Goal: Information Seeking & Learning: Learn about a topic

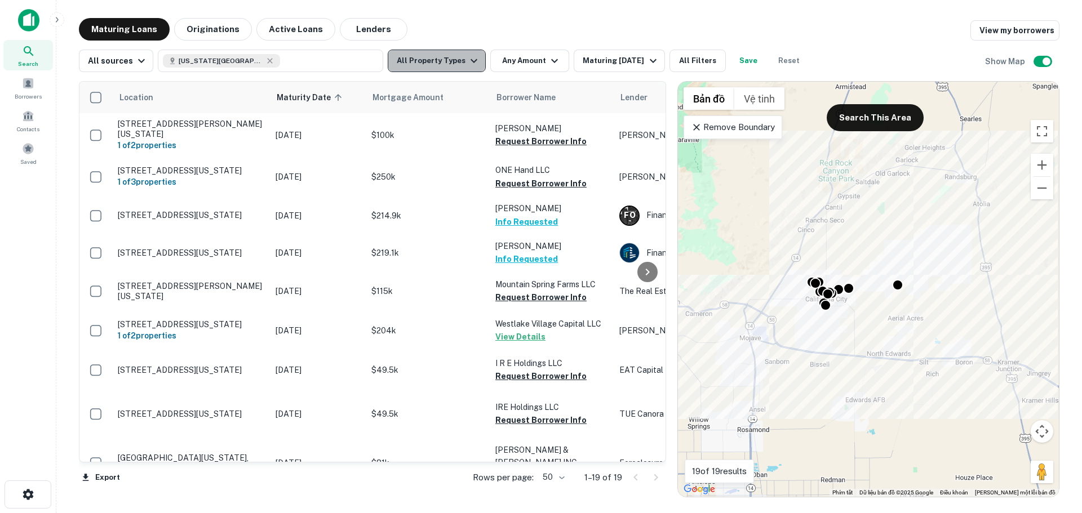
click at [467, 61] on icon "button" at bounding box center [474, 61] width 14 height 14
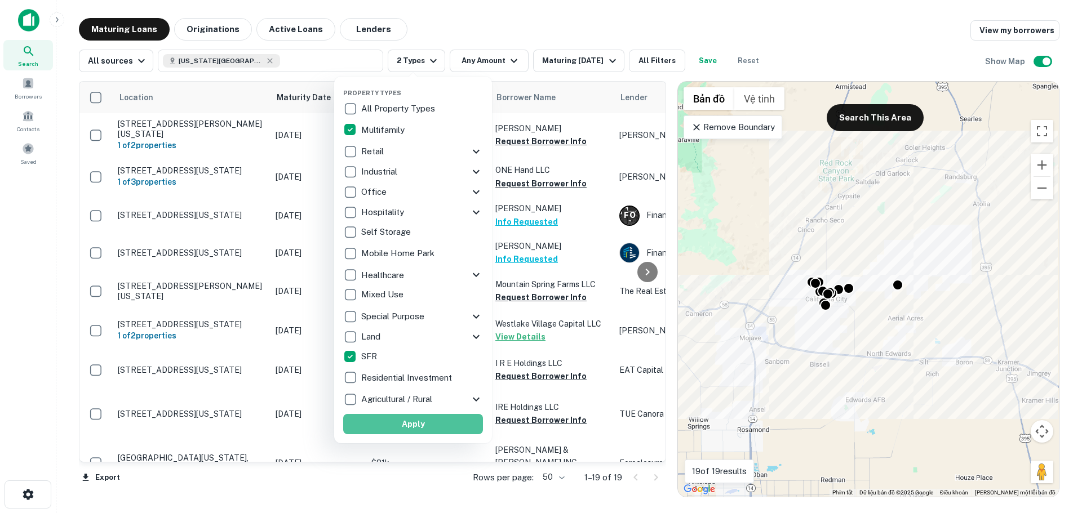
drag, startPoint x: 419, startPoint y: 421, endPoint x: 505, endPoint y: 61, distance: 370.5
click at [419, 419] on button "Apply" at bounding box center [413, 424] width 140 height 20
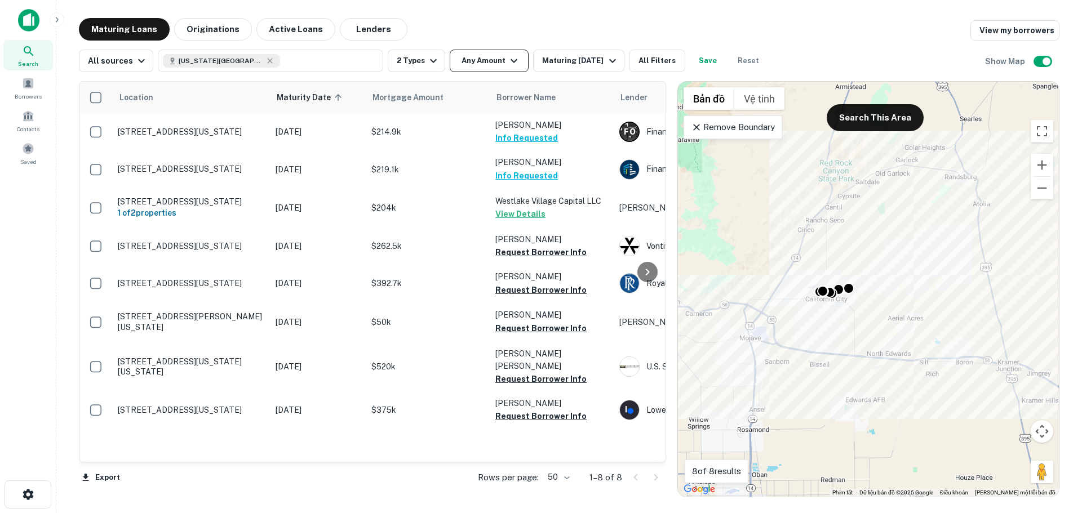
click at [507, 63] on icon "button" at bounding box center [514, 61] width 14 height 14
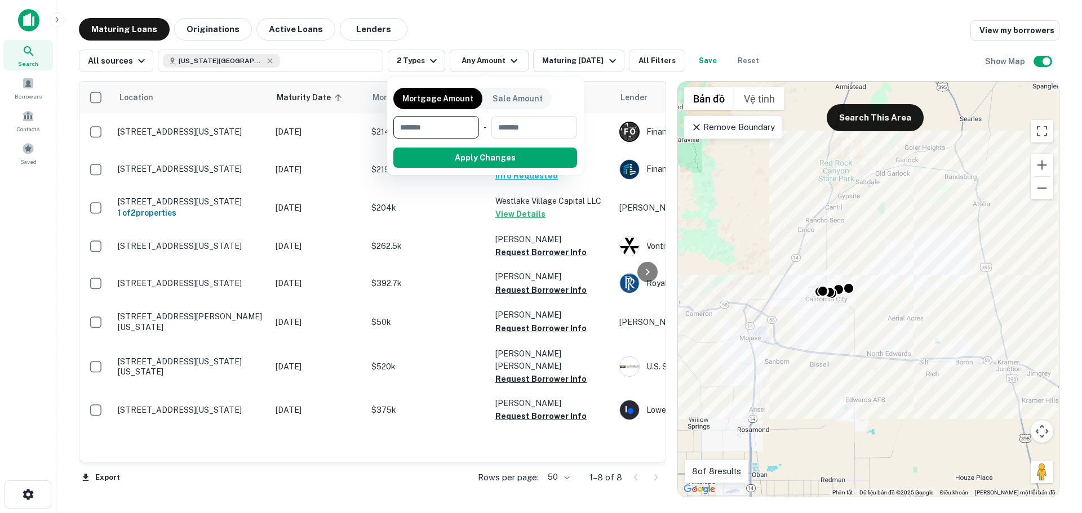
click at [460, 124] on input "number" at bounding box center [432, 127] width 78 height 23
type input "******"
click at [520, 130] on input "number" at bounding box center [534, 127] width 69 height 23
type input "*******"
click at [498, 159] on button "Apply Changes" at bounding box center [505, 158] width 143 height 20
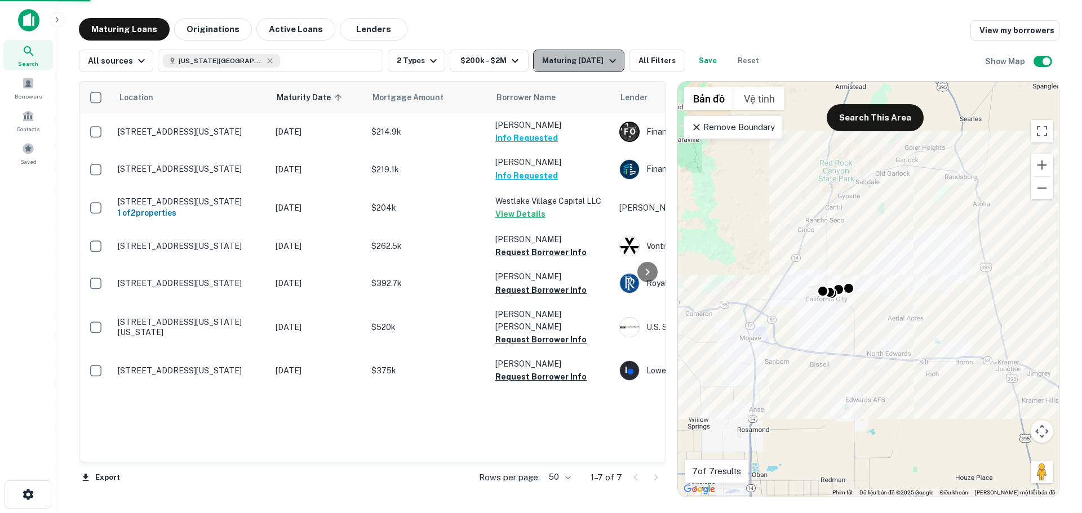
click at [612, 59] on icon "button" at bounding box center [613, 61] width 14 height 14
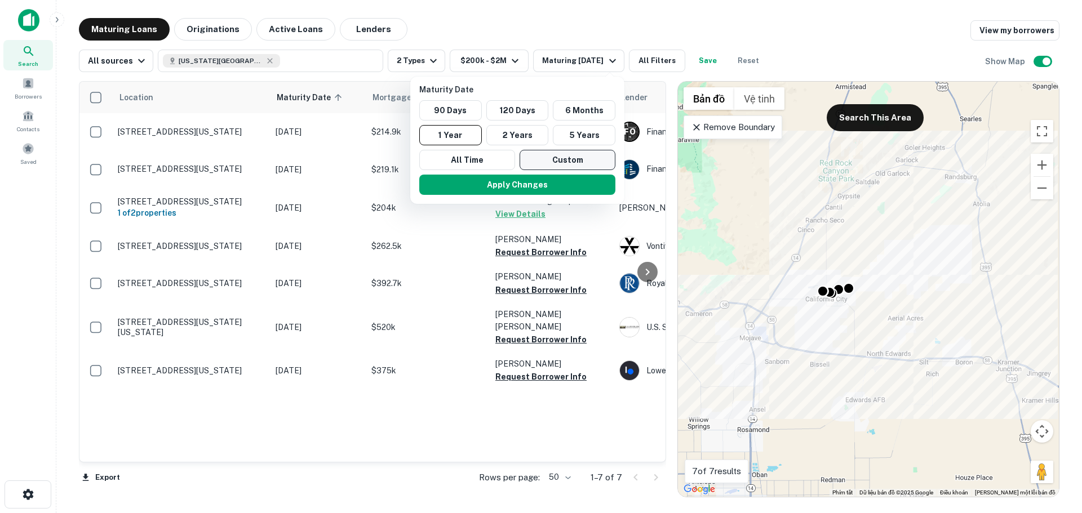
drag, startPoint x: 584, startPoint y: 160, endPoint x: 569, endPoint y: 161, distance: 15.2
click at [584, 161] on button "Custom" at bounding box center [567, 160] width 96 height 20
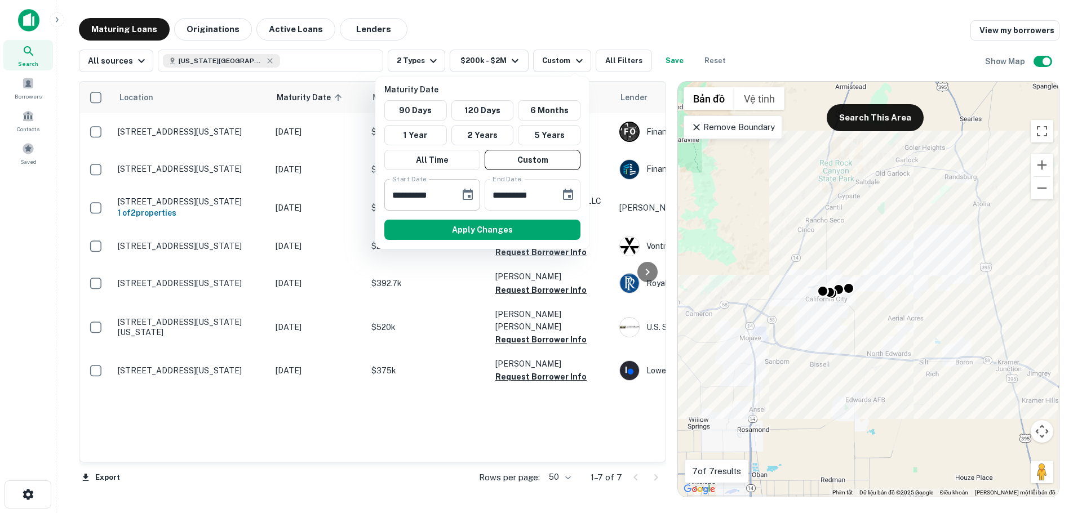
click at [471, 192] on icon "Choose date, selected date is Oct 1, 2025" at bounding box center [467, 194] width 10 height 11
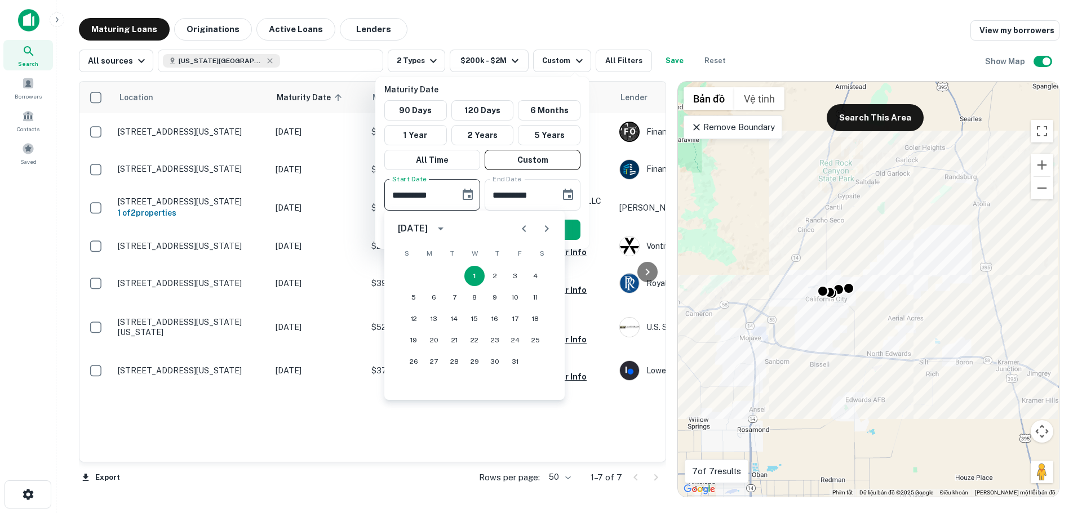
click at [548, 229] on icon "Next month" at bounding box center [547, 228] width 4 height 7
drag, startPoint x: 433, startPoint y: 274, endPoint x: 441, endPoint y: 270, distance: 8.8
click at [434, 274] on button "1" at bounding box center [434, 276] width 20 height 20
type input "**********"
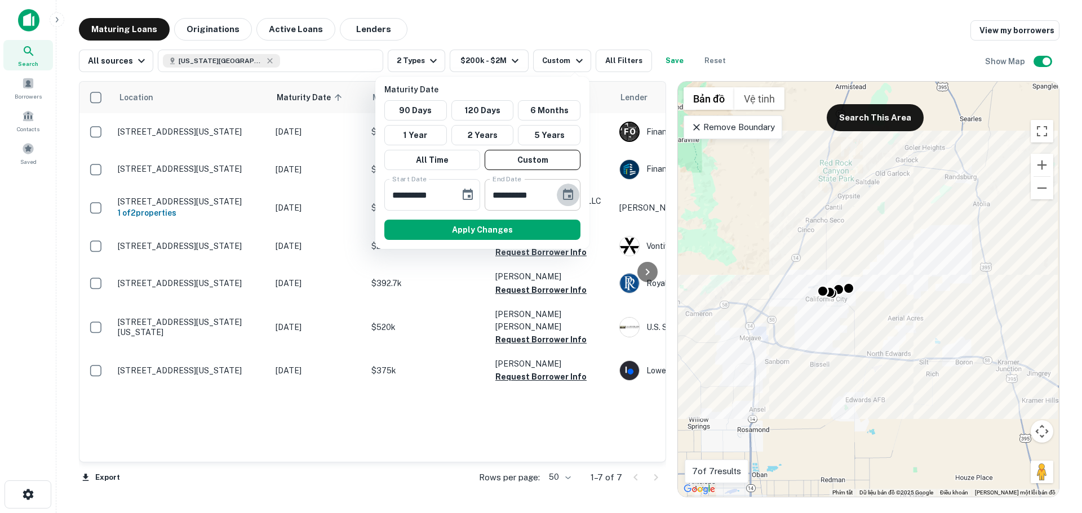
click at [568, 199] on icon "Choose date, selected date is Mar 30, 2026" at bounding box center [568, 194] width 10 height 11
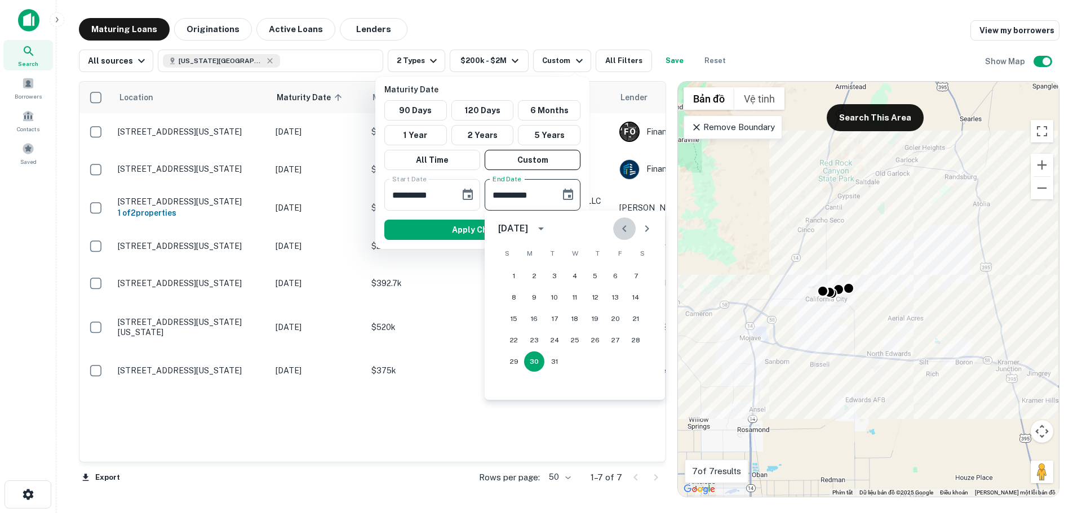
click at [624, 225] on icon "Previous month" at bounding box center [624, 229] width 14 height 14
click at [601, 319] on button "15" at bounding box center [595, 319] width 20 height 20
type input "**********"
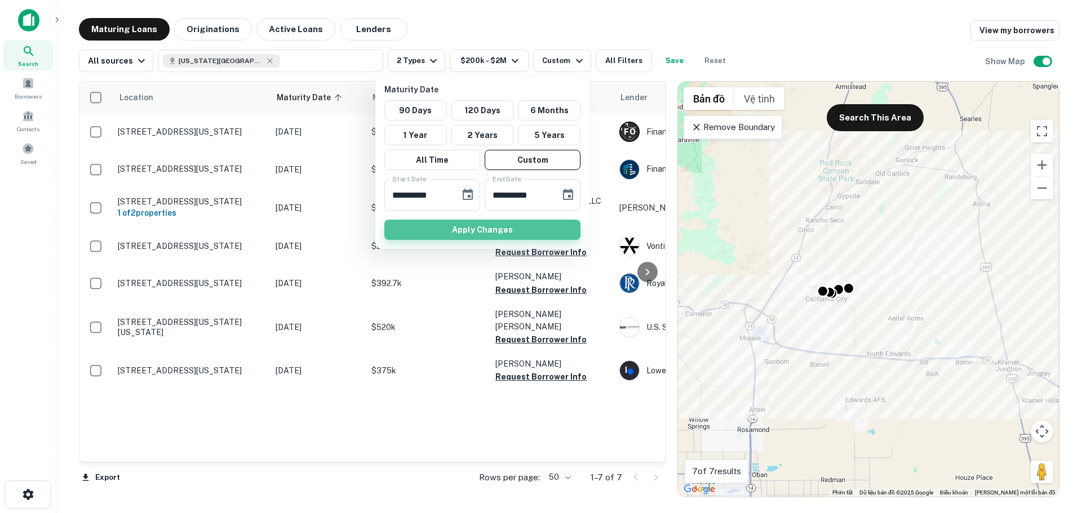
drag, startPoint x: 523, startPoint y: 231, endPoint x: 533, endPoint y: 230, distance: 10.2
click at [522, 231] on button "Apply Changes" at bounding box center [482, 230] width 196 height 20
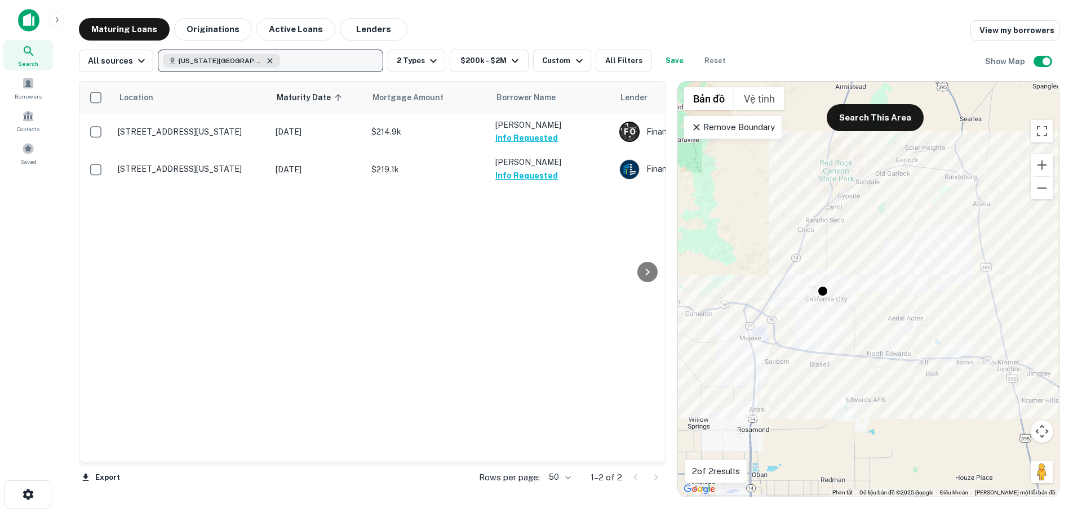
click at [267, 61] on icon "button" at bounding box center [269, 60] width 9 height 9
type input "****"
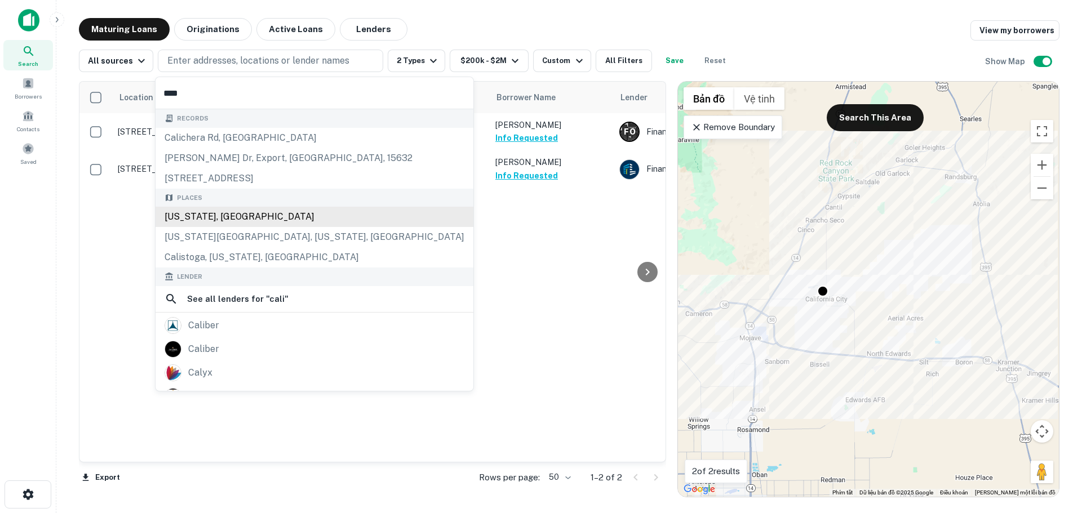
click at [213, 215] on div "[US_STATE], [GEOGRAPHIC_DATA]" at bounding box center [314, 217] width 318 height 20
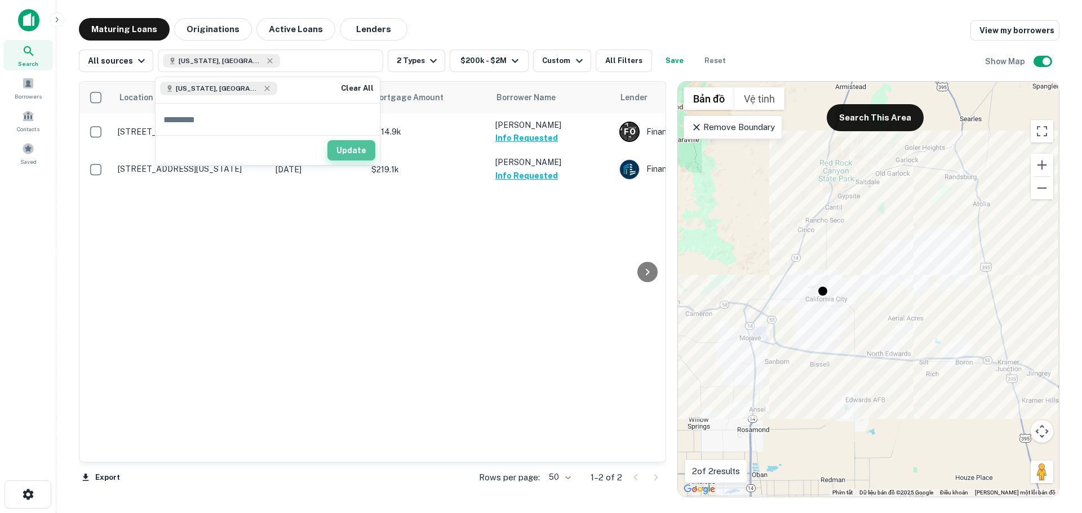
click at [354, 146] on button "Update" at bounding box center [351, 150] width 48 height 20
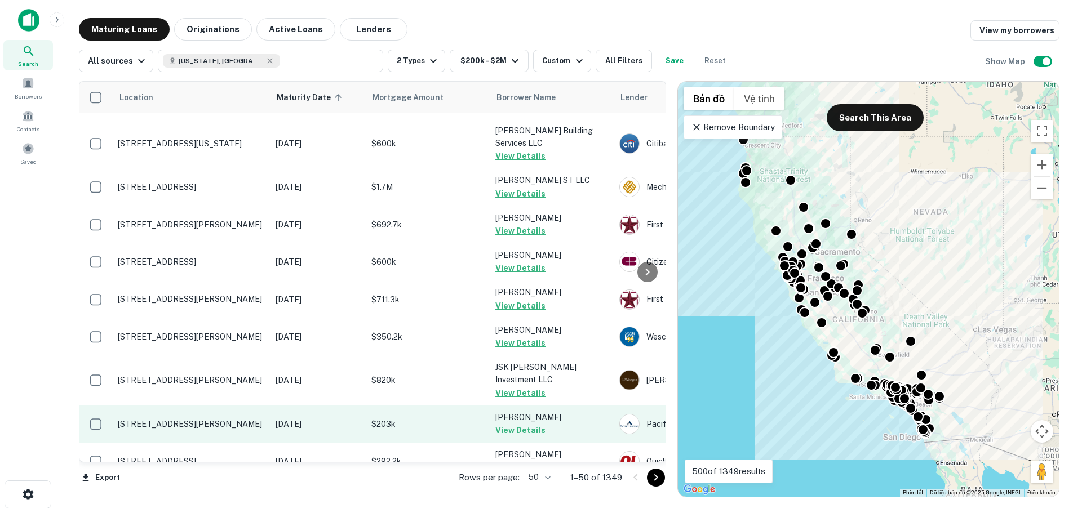
scroll to position [1563, 0]
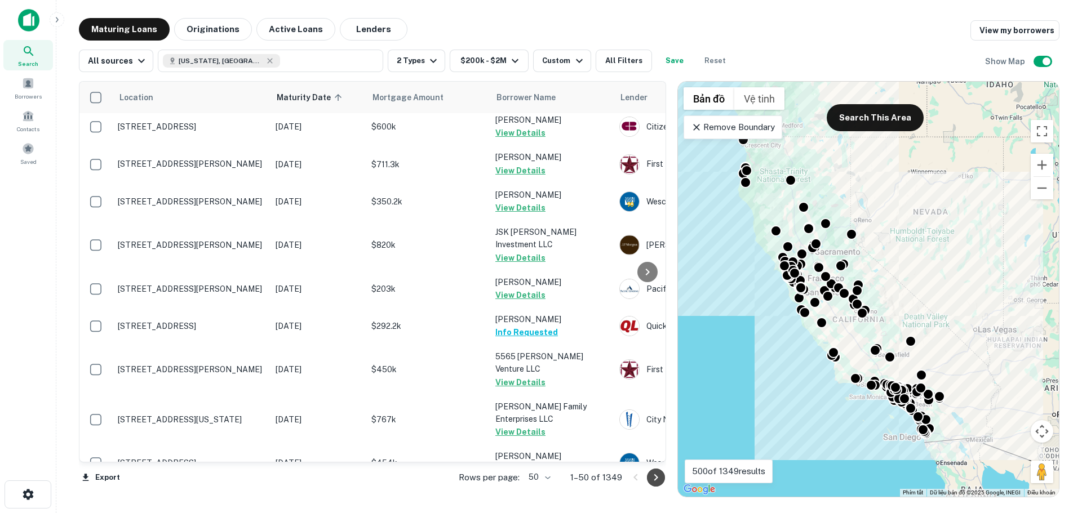
click at [653, 480] on icon "Go to next page" at bounding box center [656, 478] width 14 height 14
click at [653, 480] on div "Export Rows per page: 50 ** 1–50 of 1349" at bounding box center [372, 477] width 587 height 30
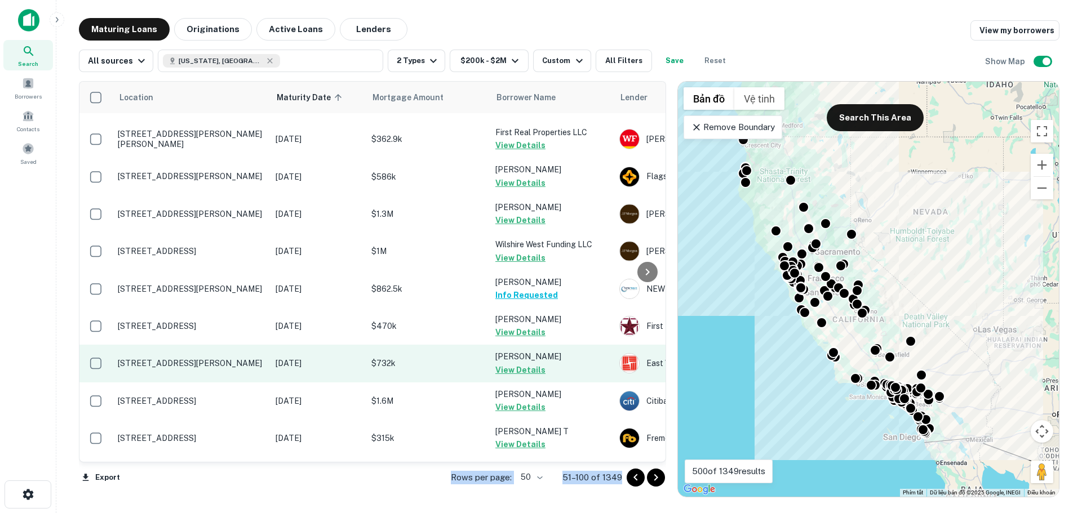
scroll to position [1580, 0]
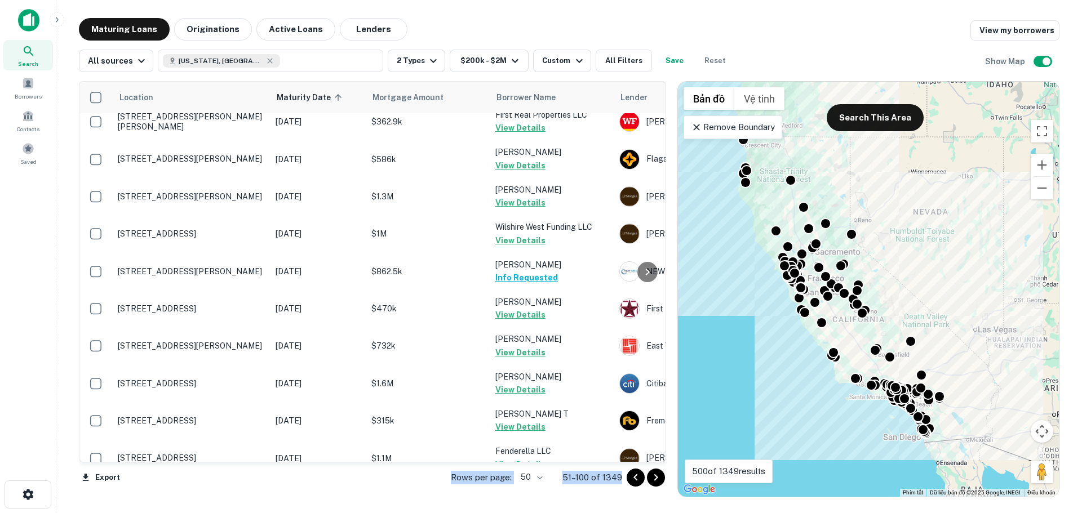
click at [657, 479] on icon "Go to next page" at bounding box center [656, 478] width 14 height 14
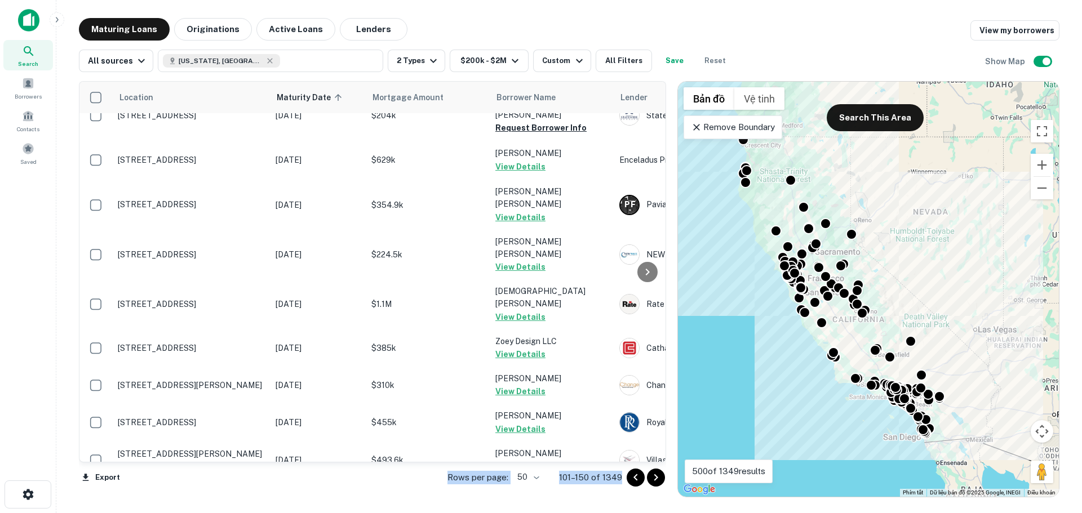
scroll to position [1543, 0]
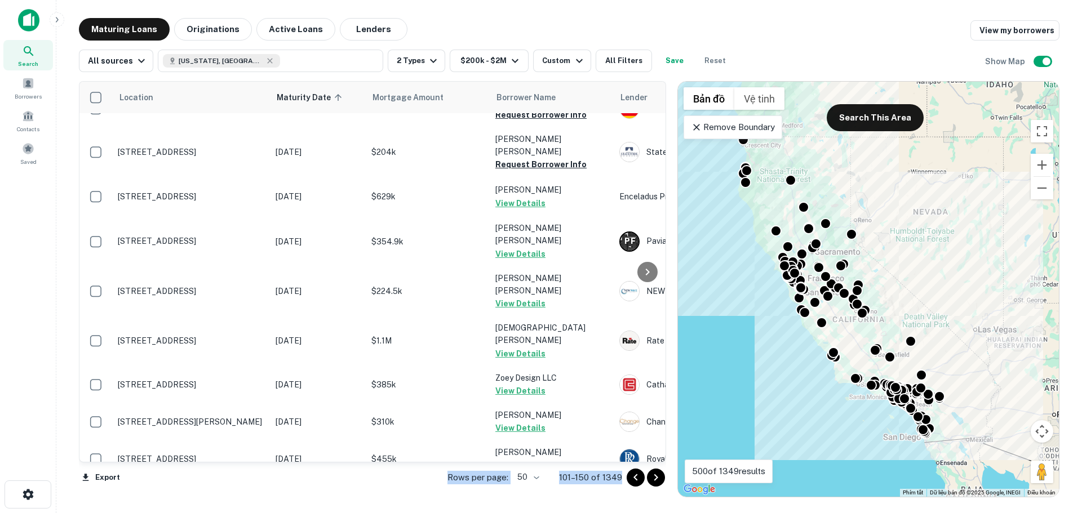
click at [655, 478] on icon "Go to next page" at bounding box center [656, 478] width 14 height 14
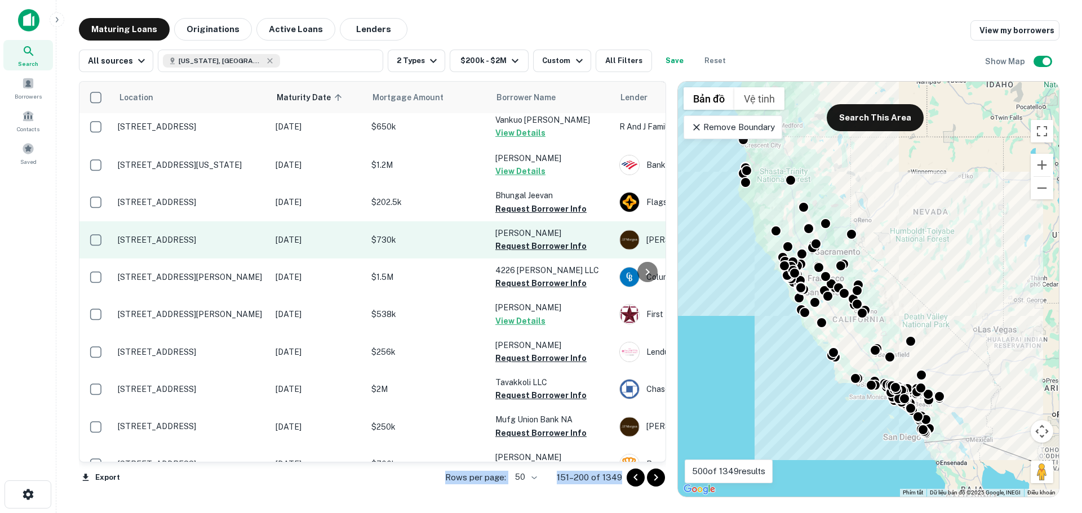
scroll to position [1355, 0]
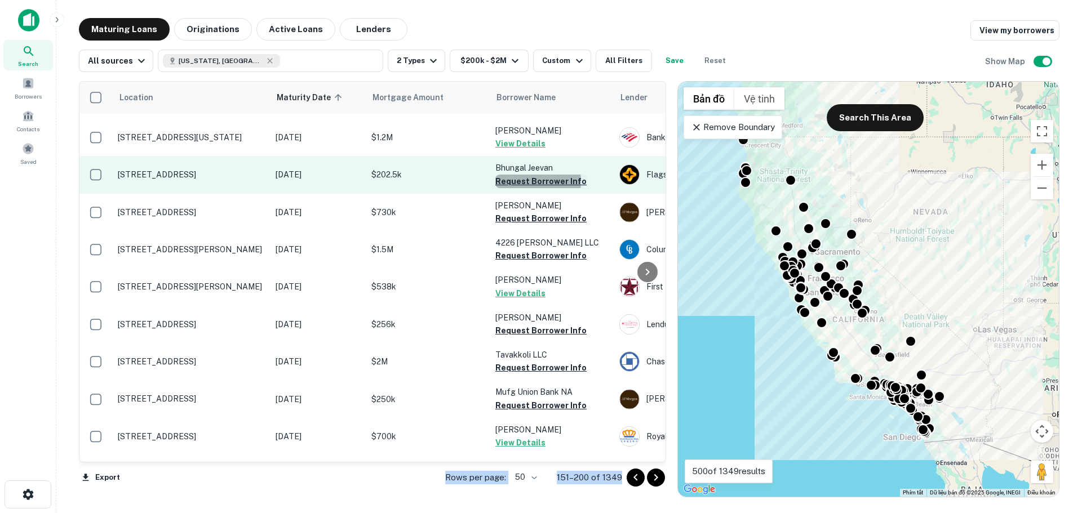
click at [519, 188] on button "Request Borrower Info" at bounding box center [540, 182] width 91 height 14
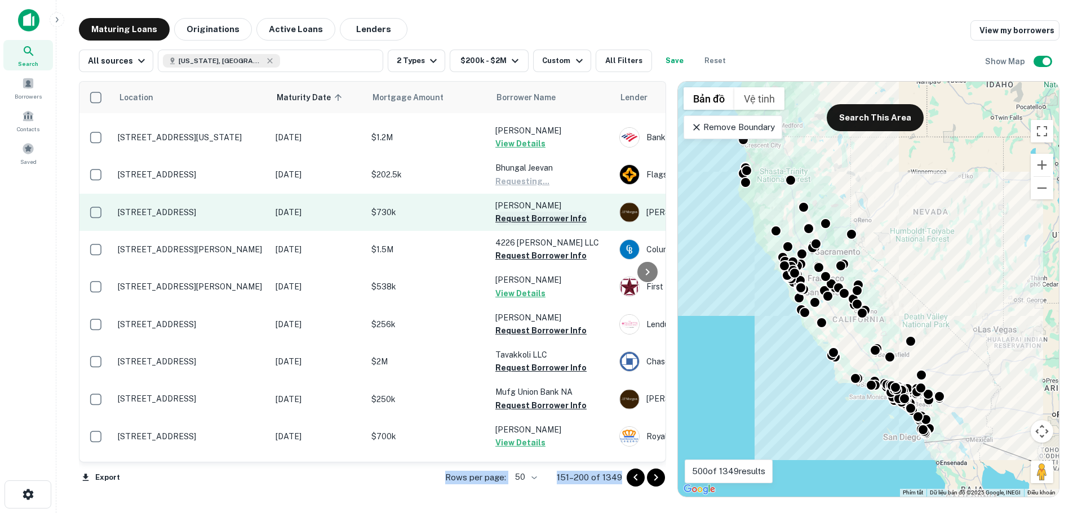
click at [528, 225] on button "Request Borrower Info" at bounding box center [540, 219] width 91 height 14
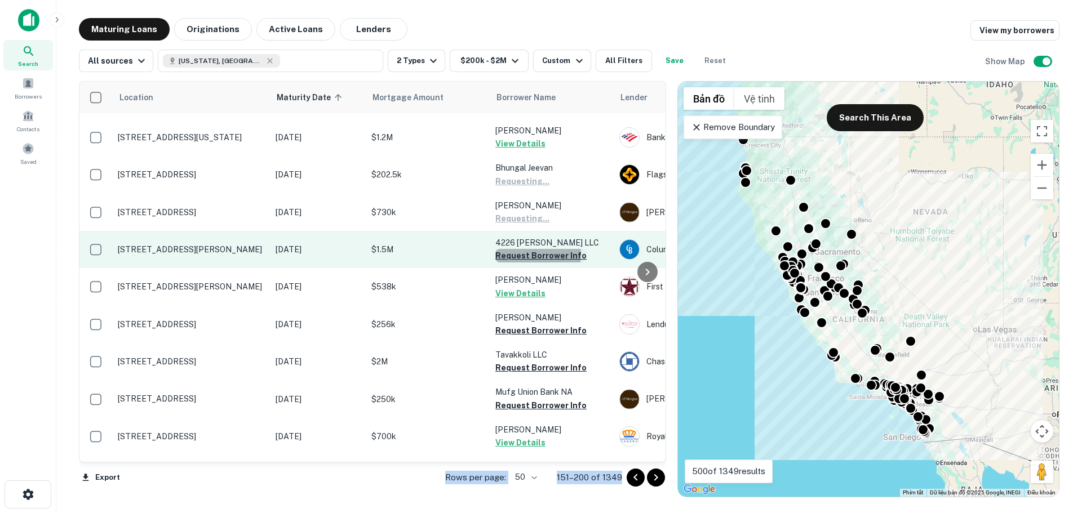
click at [528, 262] on button "Request Borrower Info" at bounding box center [540, 256] width 91 height 14
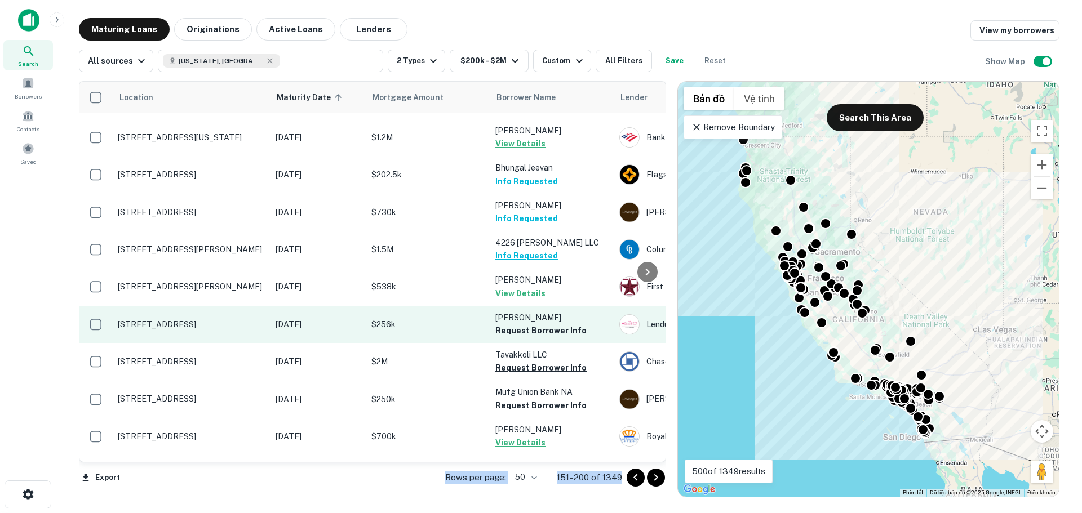
click at [524, 337] on button "Request Borrower Info" at bounding box center [540, 331] width 91 height 14
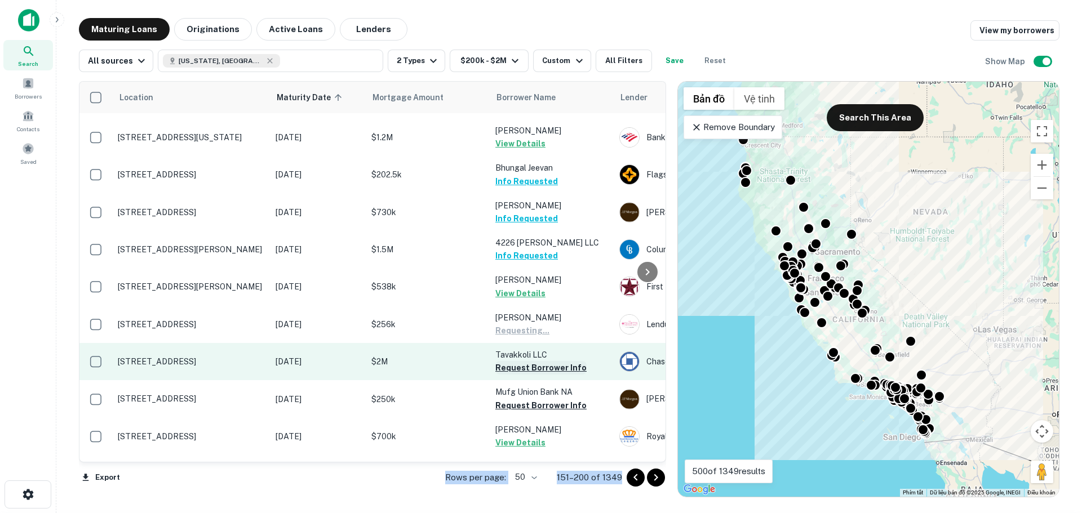
click at [520, 375] on button "Request Borrower Info" at bounding box center [540, 368] width 91 height 14
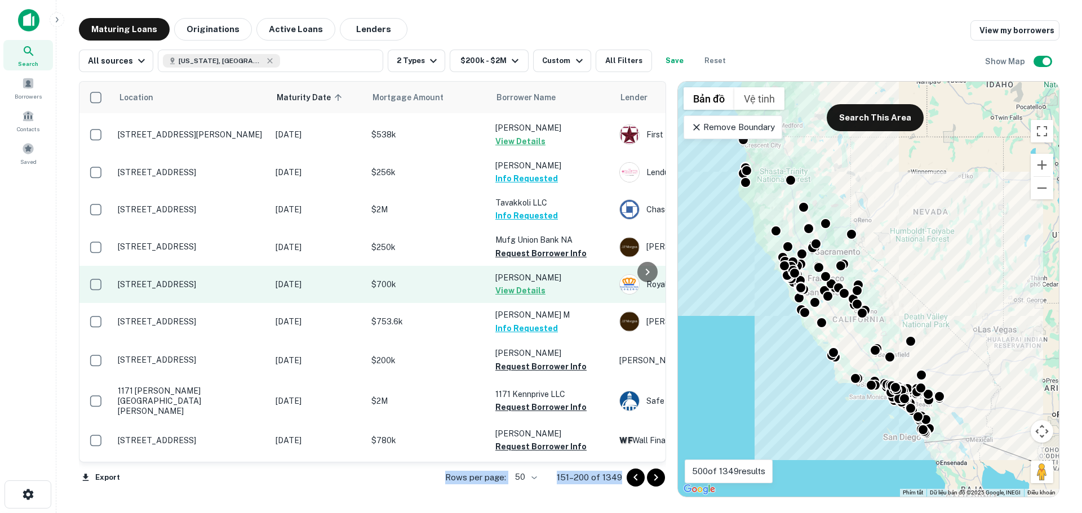
scroll to position [1524, 0]
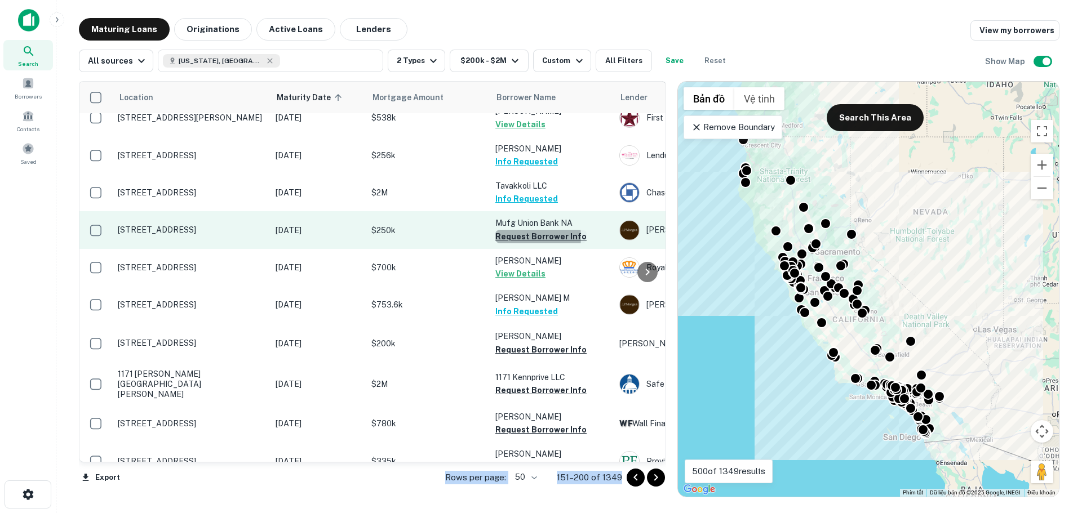
click at [524, 243] on button "Request Borrower Info" at bounding box center [540, 237] width 91 height 14
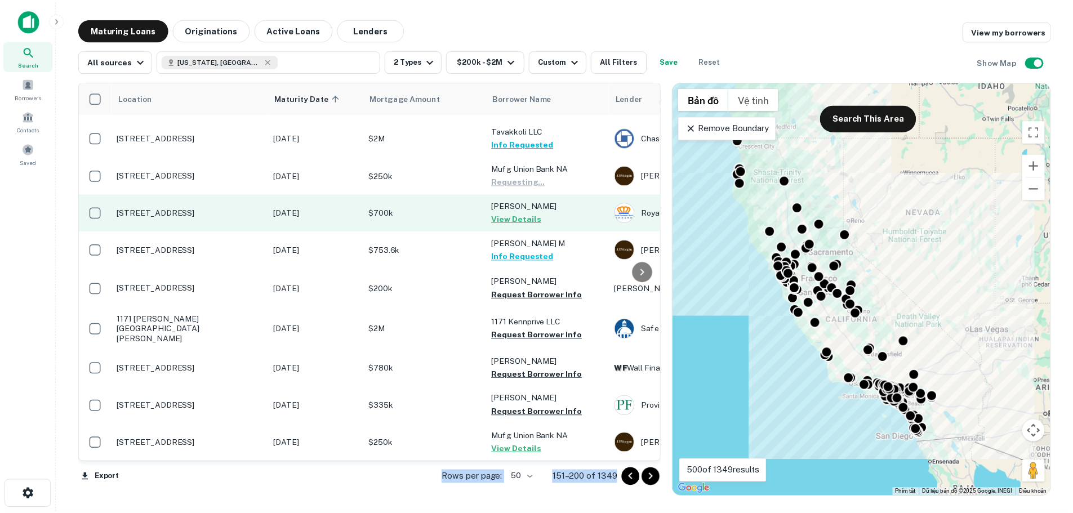
scroll to position [1591, 0]
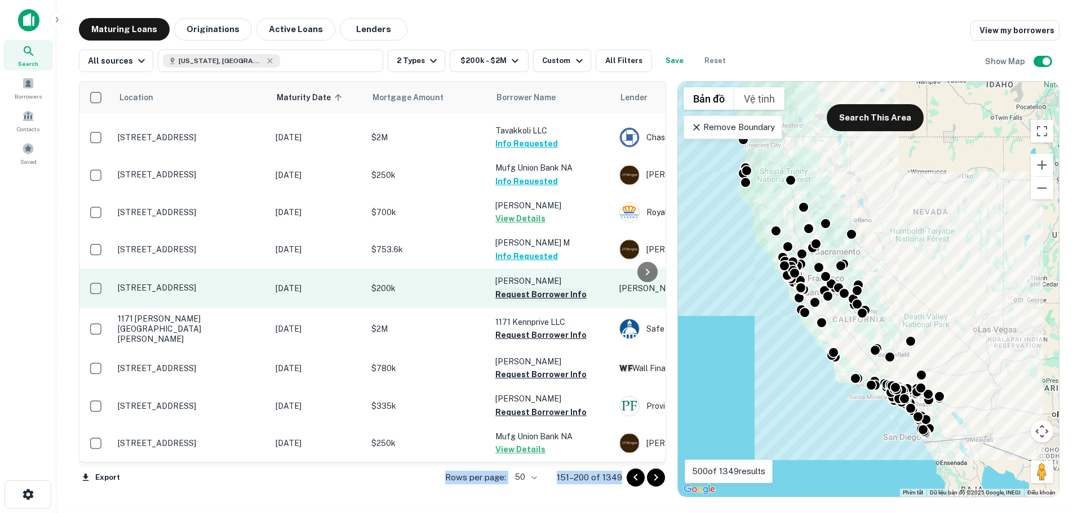
click at [526, 291] on button "Request Borrower Info" at bounding box center [540, 295] width 91 height 14
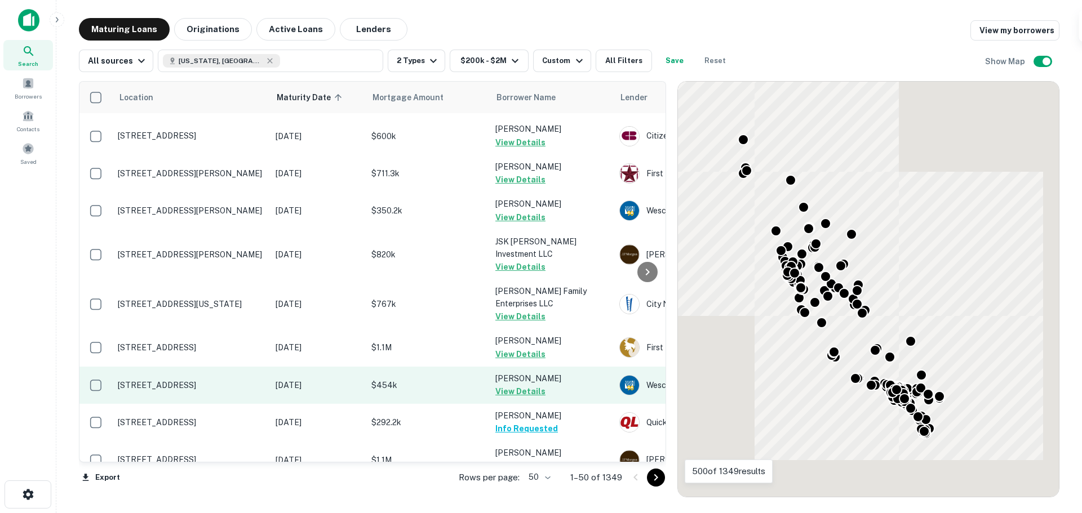
scroll to position [1563, 0]
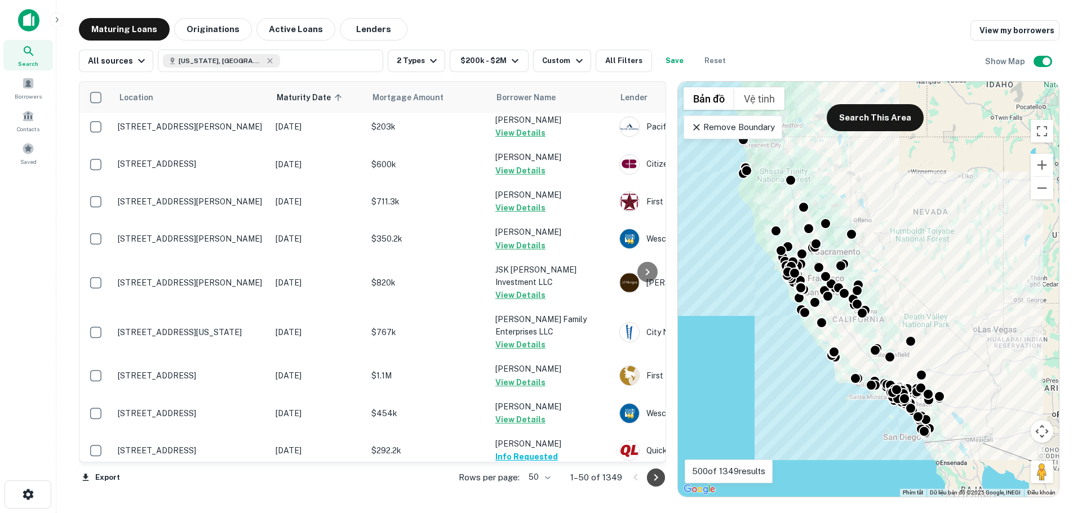
click at [656, 480] on icon "Go to next page" at bounding box center [656, 478] width 14 height 14
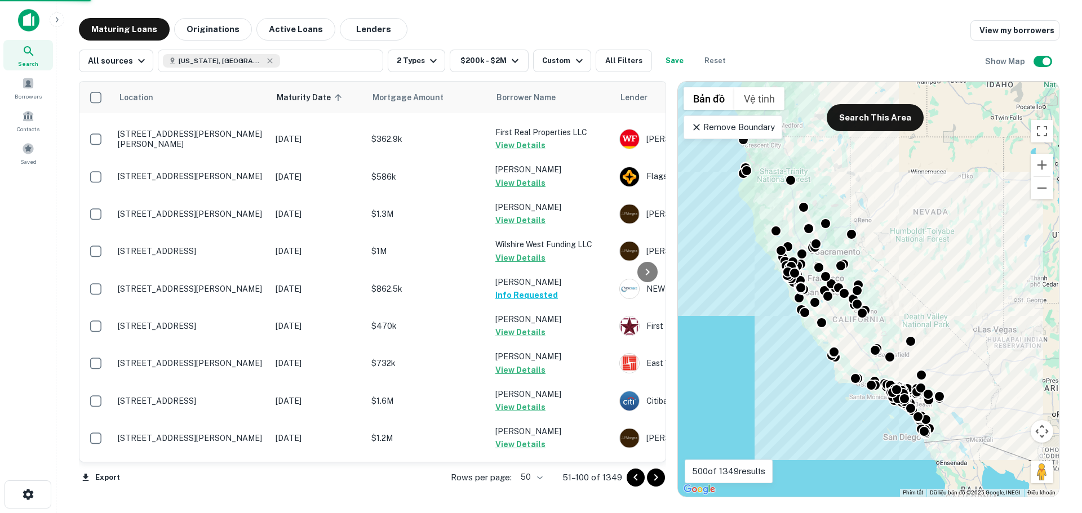
scroll to position [1580, 0]
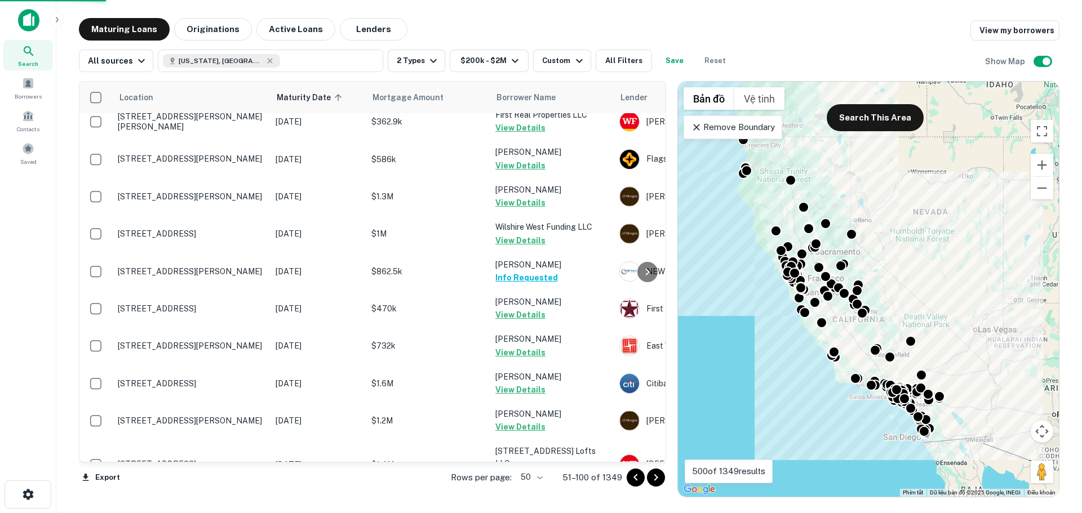
click at [655, 480] on icon "Go to next page" at bounding box center [656, 477] width 4 height 7
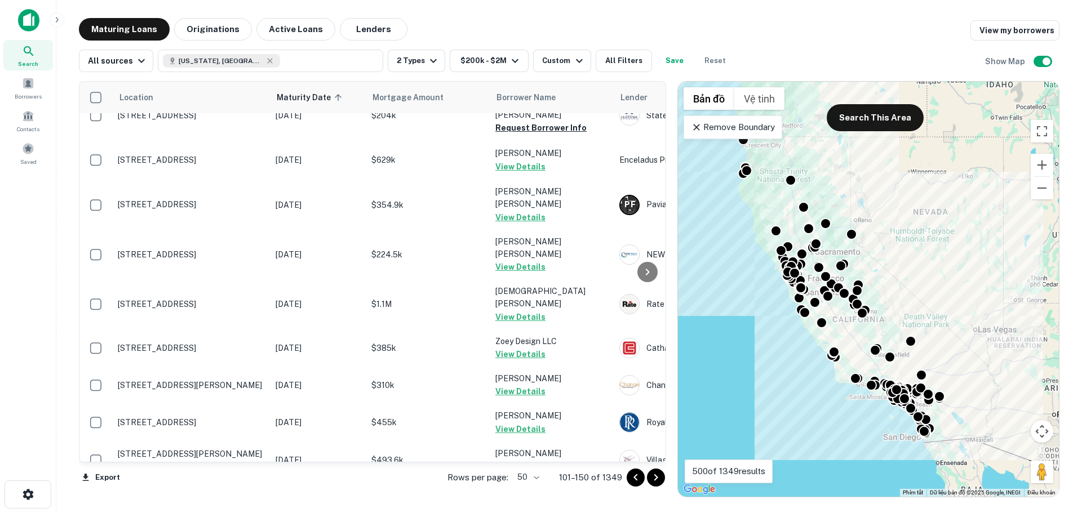
scroll to position [1543, 0]
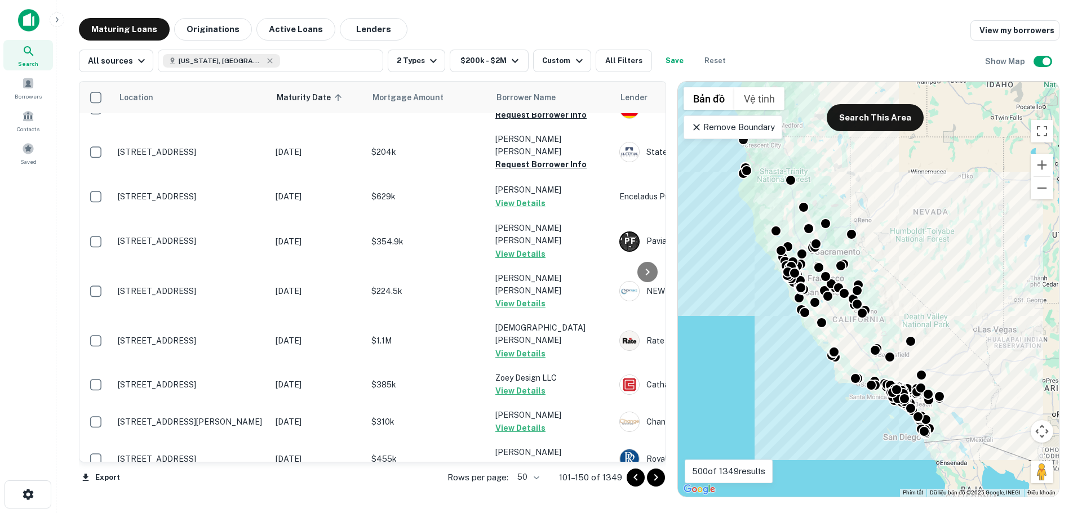
click at [655, 480] on icon "Go to next page" at bounding box center [656, 477] width 4 height 7
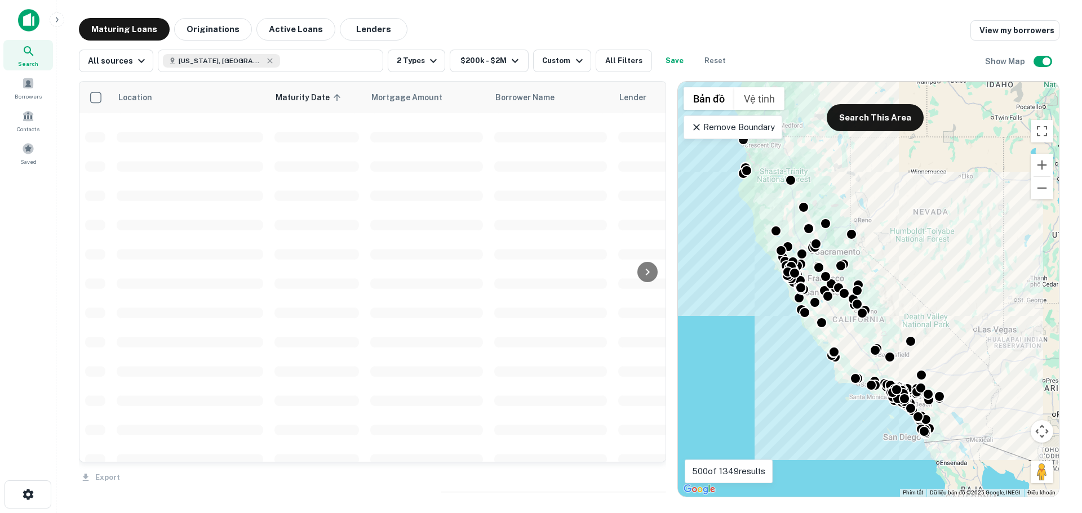
scroll to position [1591, 0]
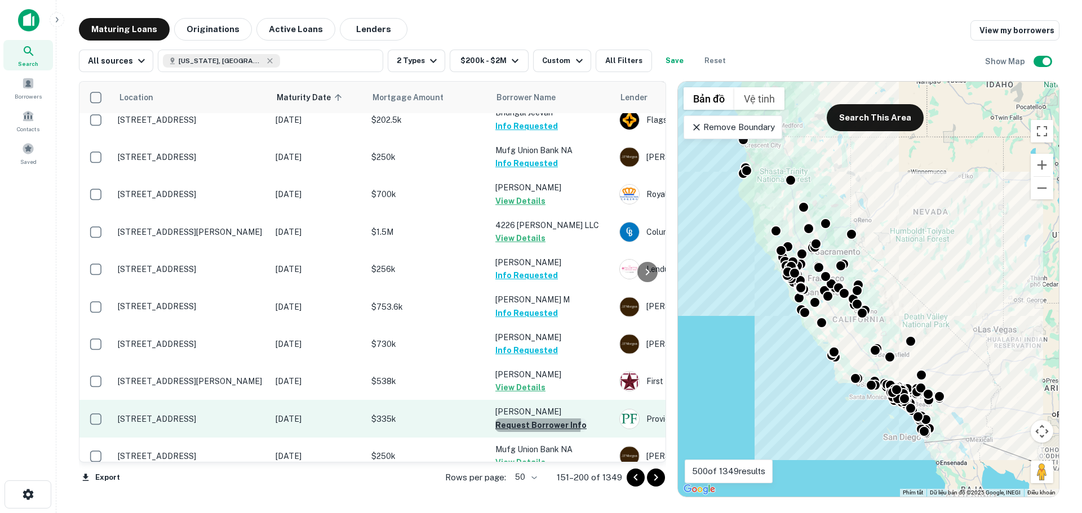
click at [523, 419] on button "Request Borrower Info" at bounding box center [540, 426] width 91 height 14
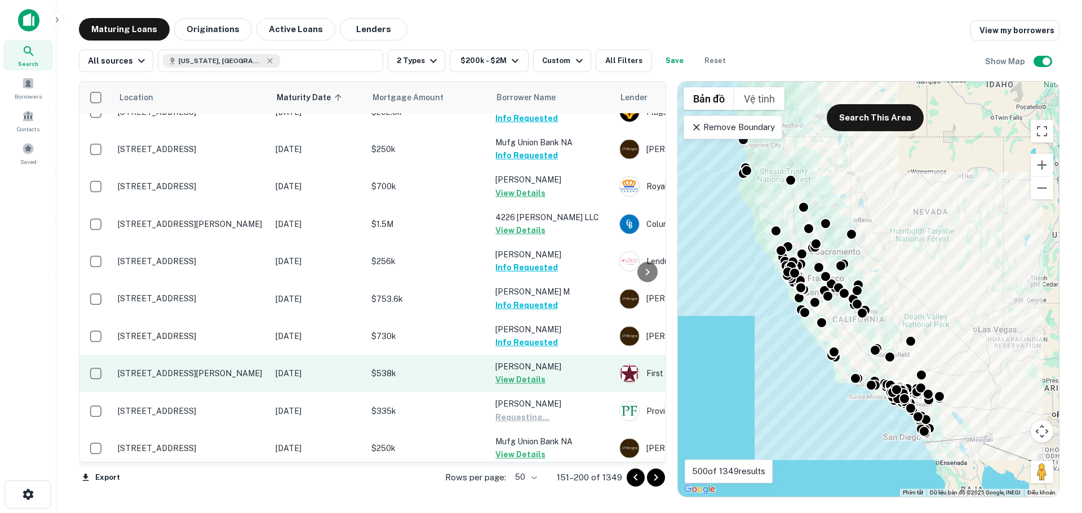
scroll to position [1603, 0]
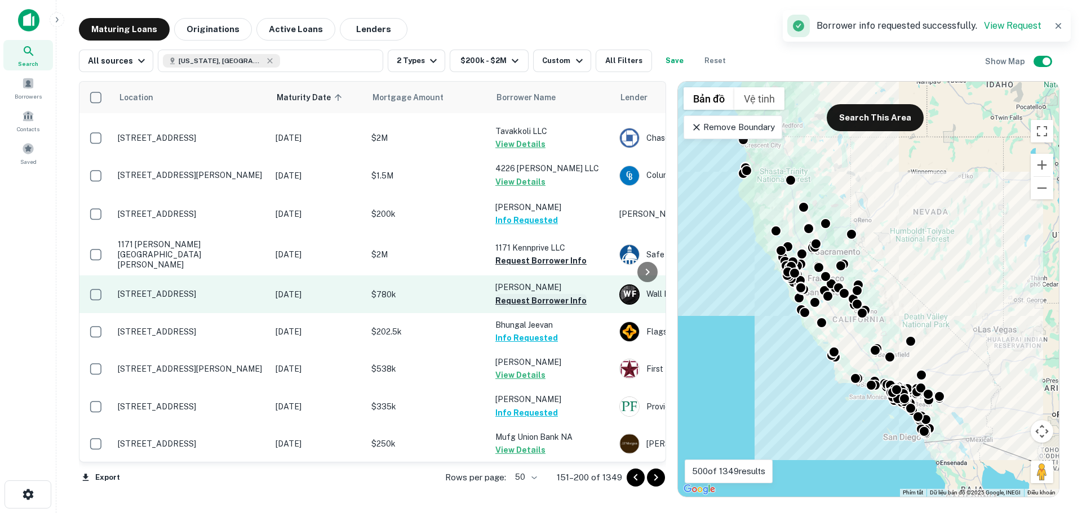
click at [527, 294] on button "Request Borrower Info" at bounding box center [540, 301] width 91 height 14
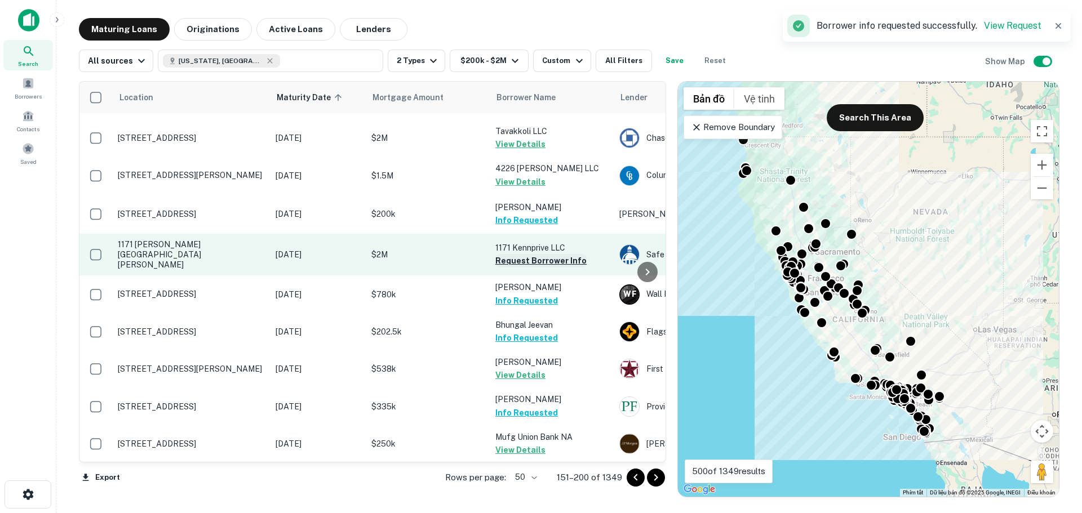
click at [513, 254] on button "Request Borrower Info" at bounding box center [540, 261] width 91 height 14
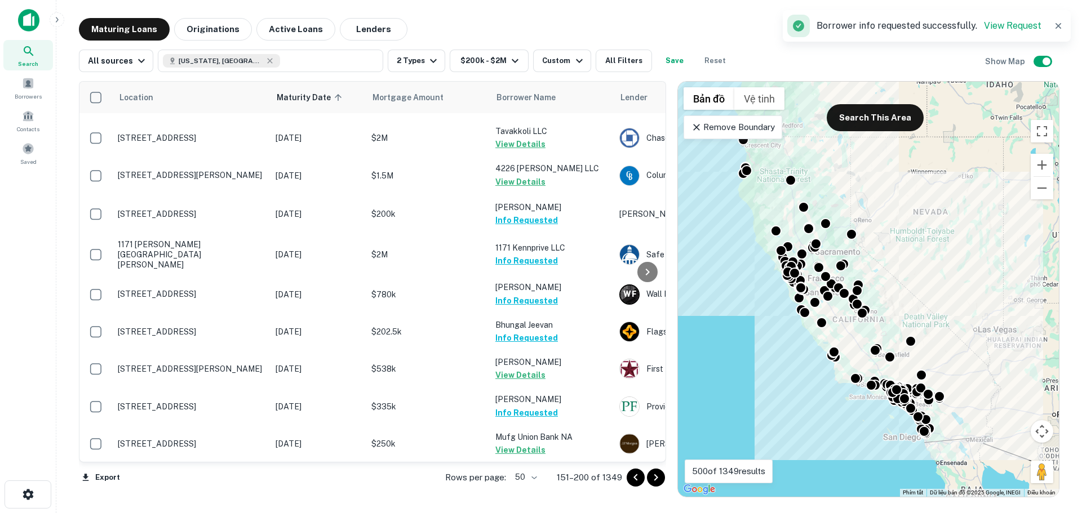
click at [658, 478] on icon "Go to next page" at bounding box center [656, 478] width 14 height 14
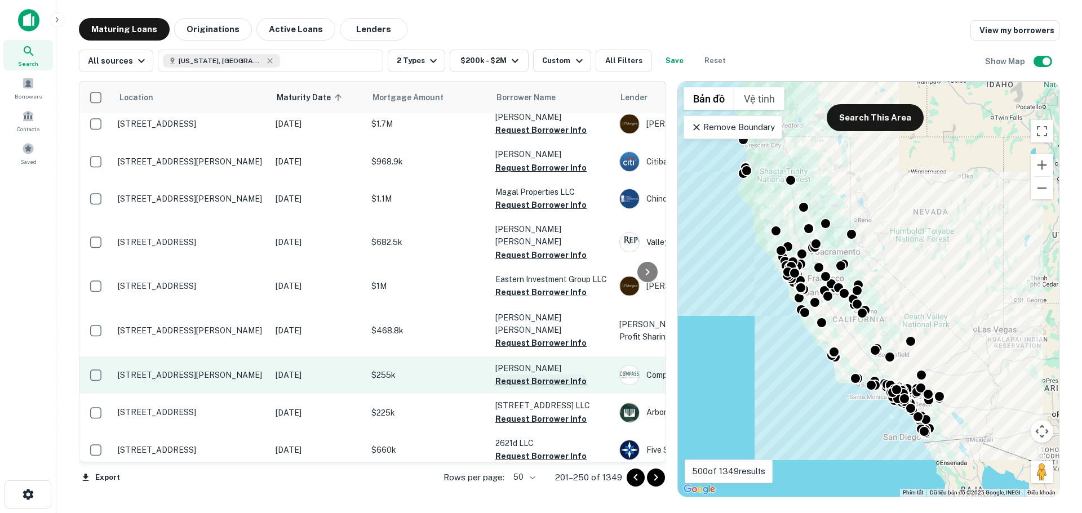
scroll to position [1543, 0]
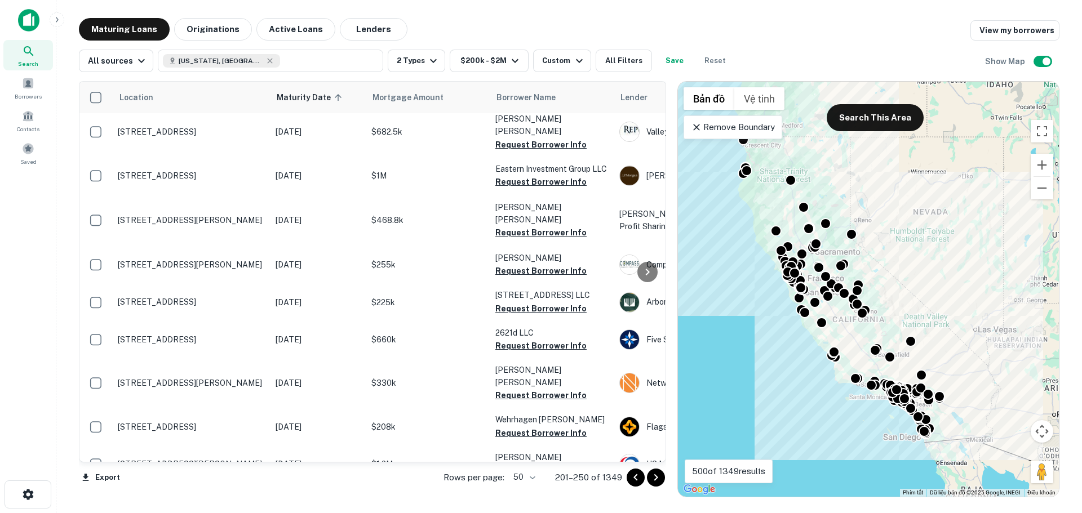
click at [529, 501] on button "Request Borrower Info" at bounding box center [540, 508] width 91 height 14
click at [532, 464] on button "Request Borrower Info" at bounding box center [540, 471] width 91 height 14
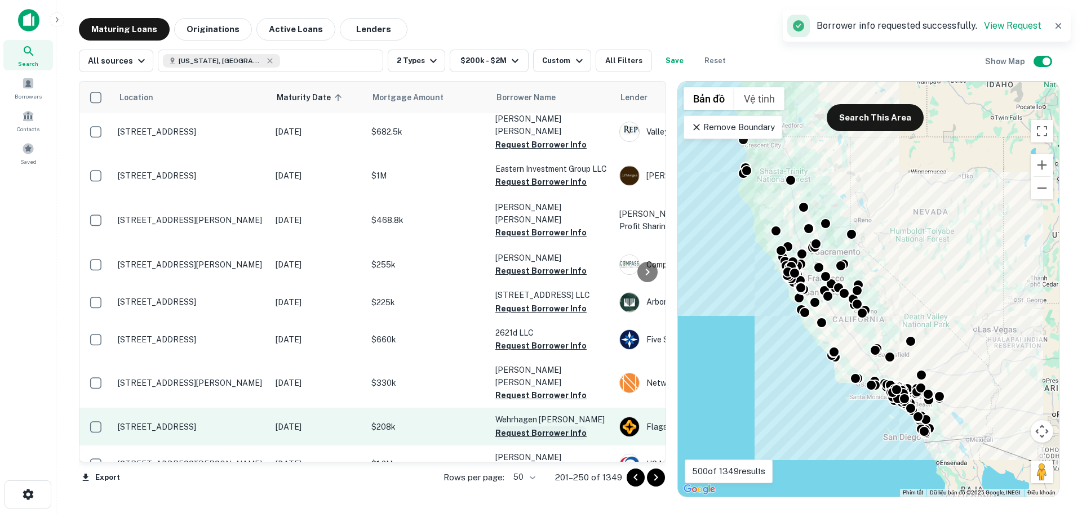
click at [530, 426] on button "Request Borrower Info" at bounding box center [540, 433] width 91 height 14
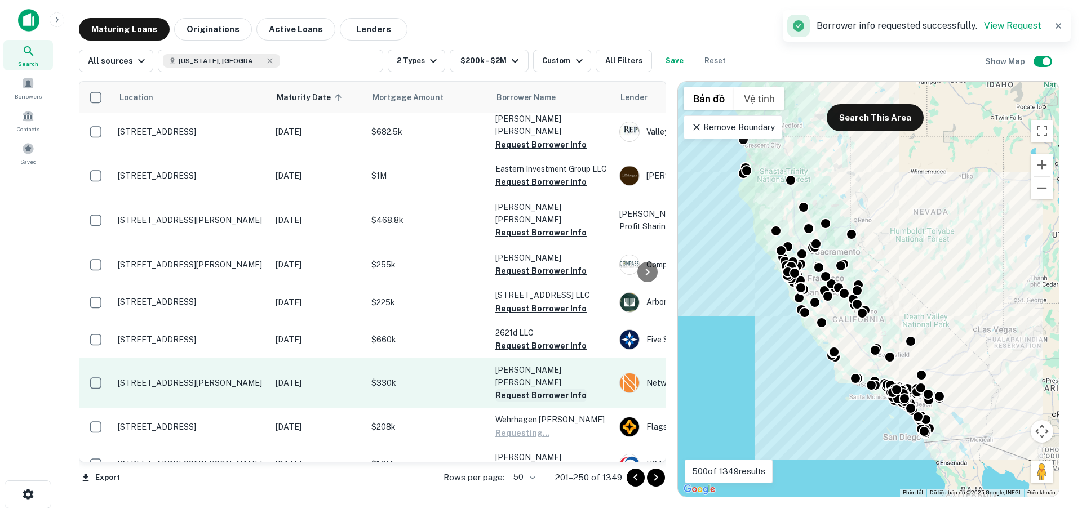
click at [526, 389] on button "Request Borrower Info" at bounding box center [540, 396] width 91 height 14
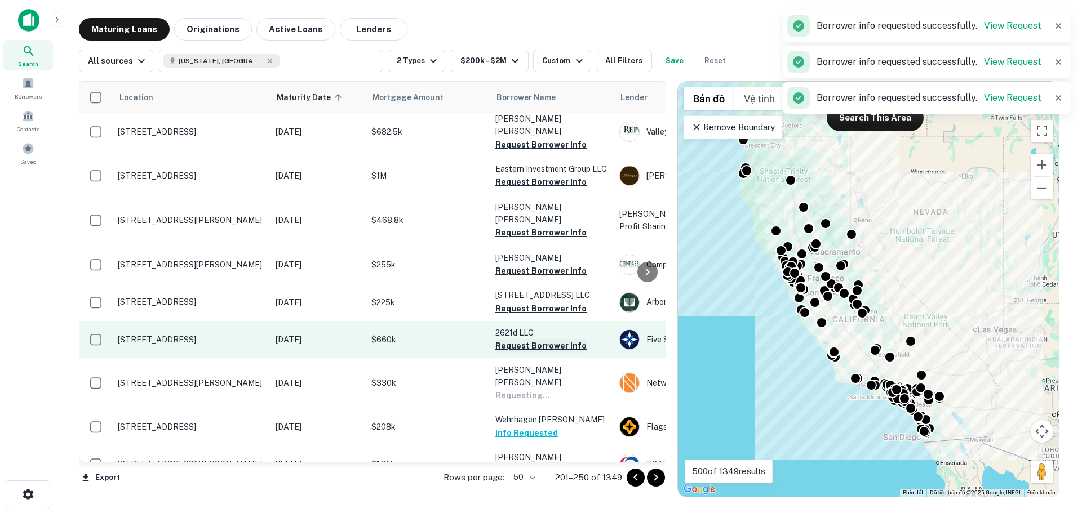
click at [523, 339] on button "Request Borrower Info" at bounding box center [540, 346] width 91 height 14
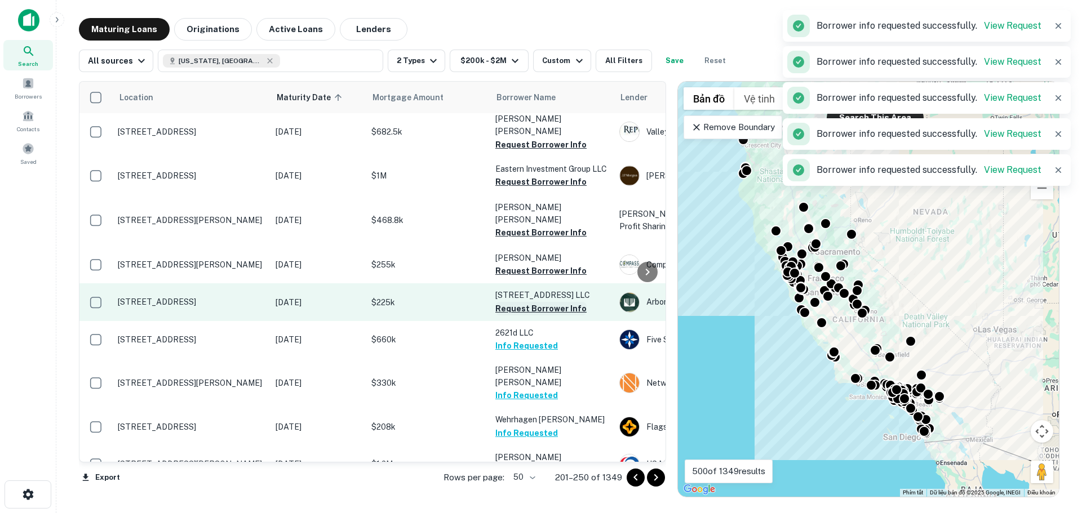
click at [522, 302] on button "Request Borrower Info" at bounding box center [540, 309] width 91 height 14
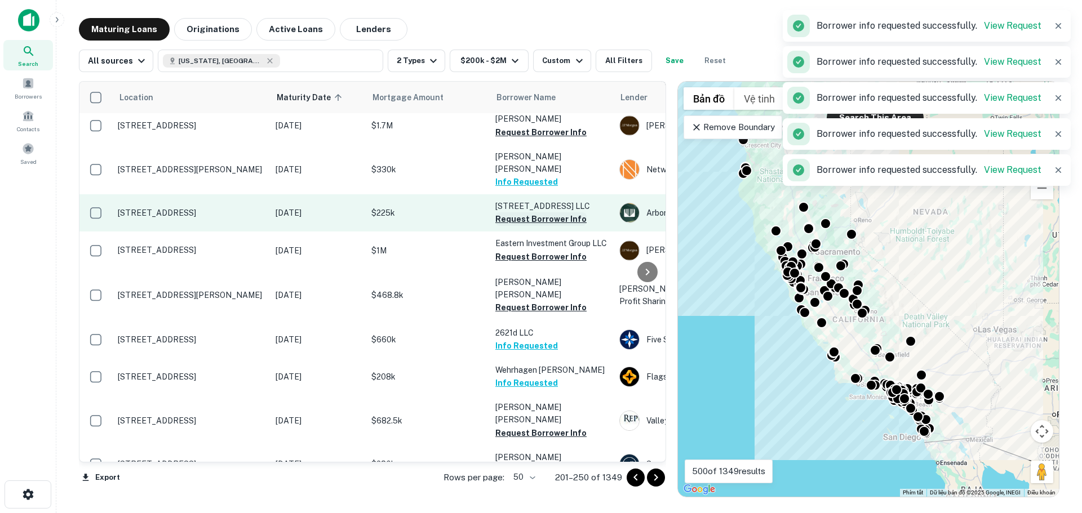
scroll to position [1531, 0]
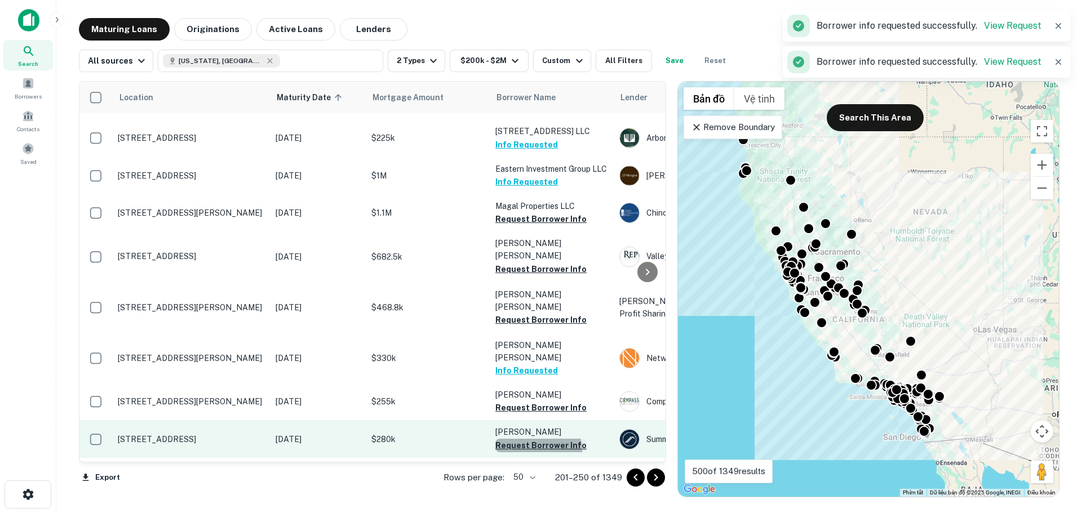
click at [531, 439] on button "Request Borrower Info" at bounding box center [540, 446] width 91 height 14
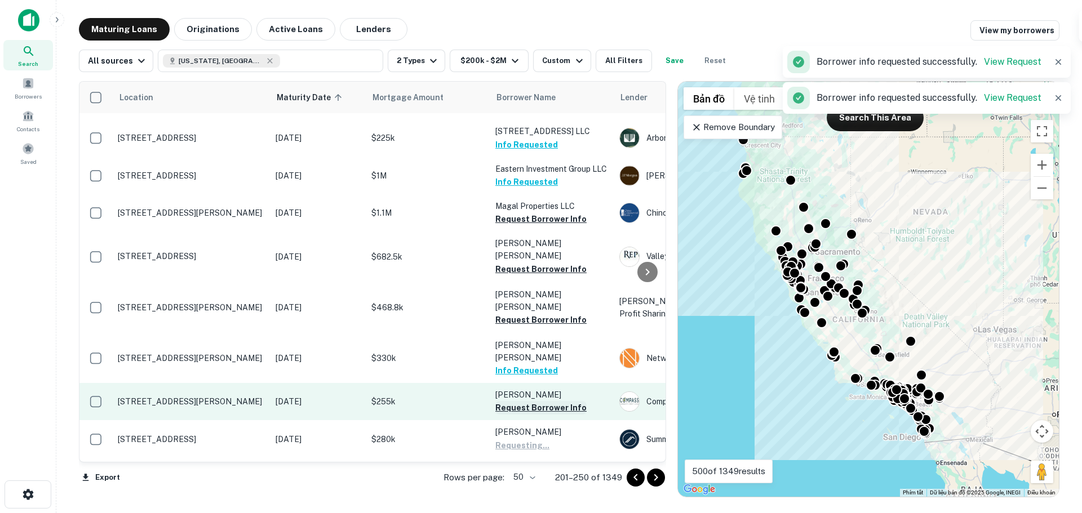
click at [531, 401] on button "Request Borrower Info" at bounding box center [540, 408] width 91 height 14
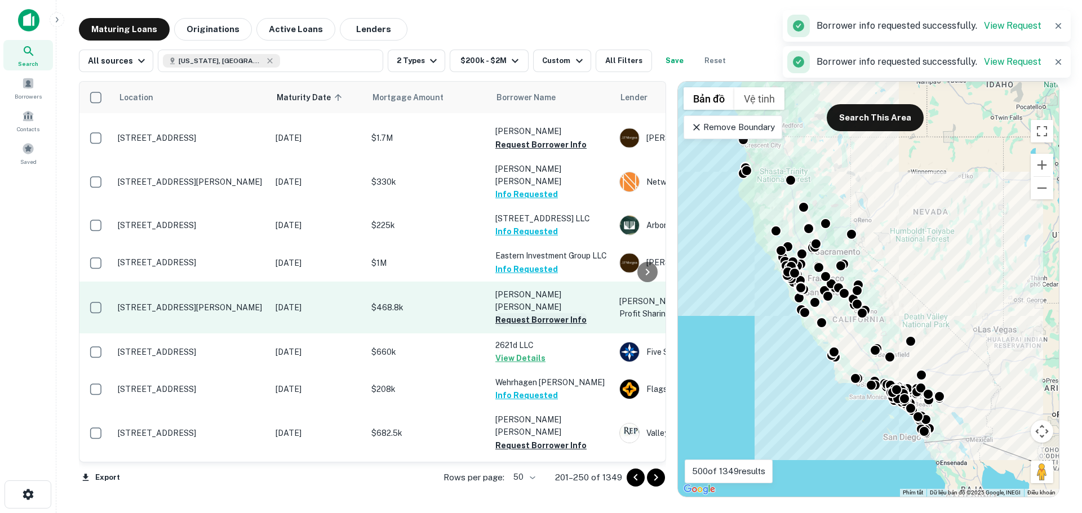
scroll to position [1519, 0]
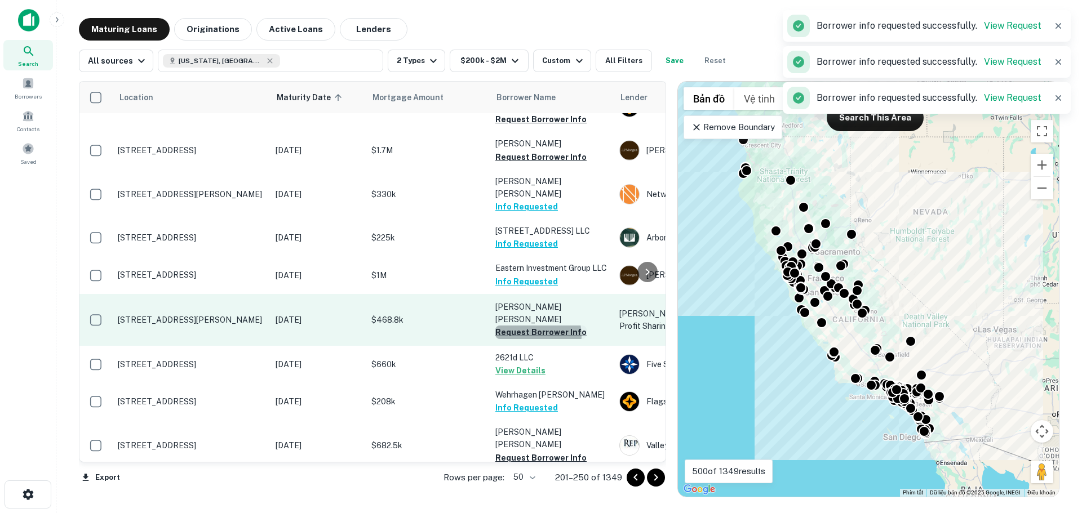
click at [533, 326] on button "Request Borrower Info" at bounding box center [540, 333] width 91 height 14
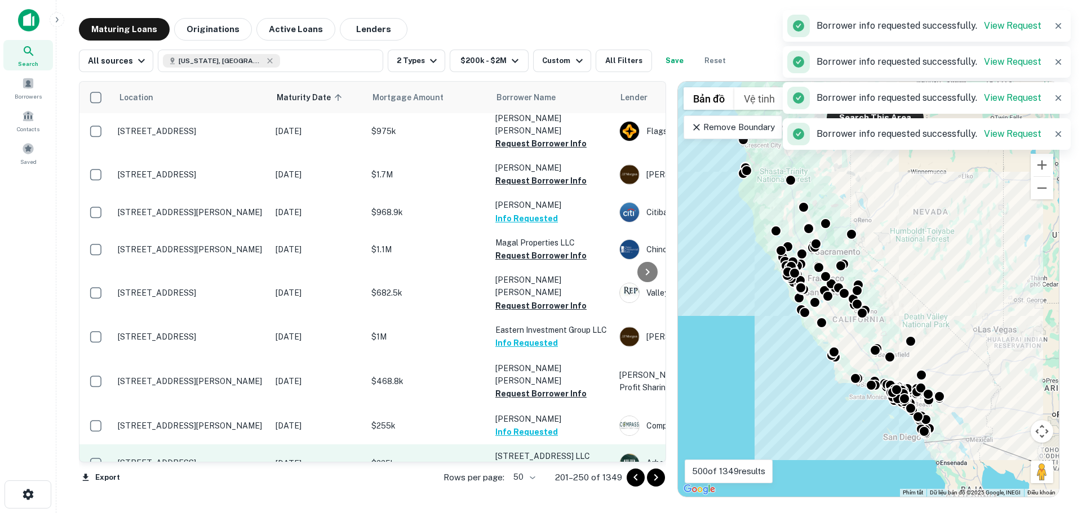
scroll to position [1362, 0]
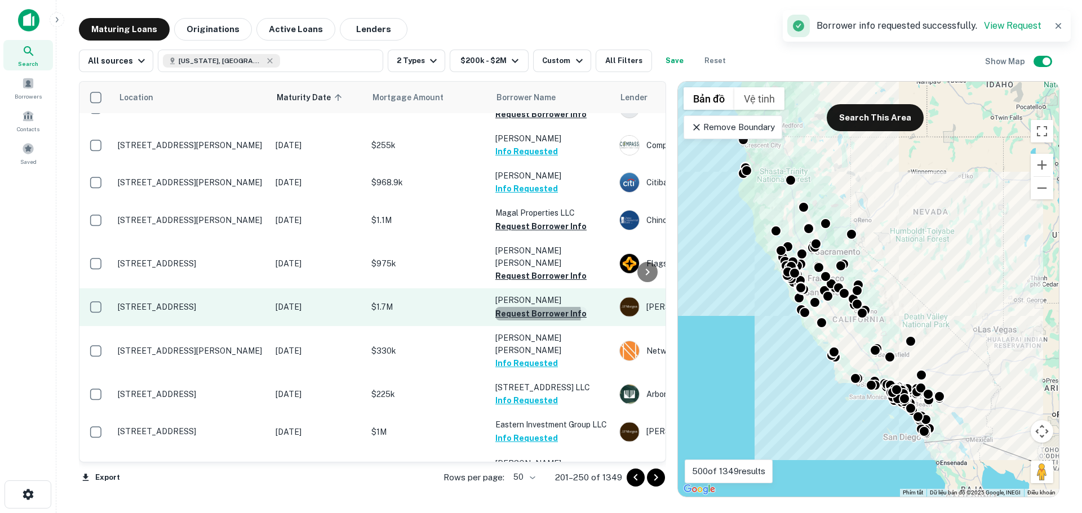
click at [537, 307] on button "Request Borrower Info" at bounding box center [540, 314] width 91 height 14
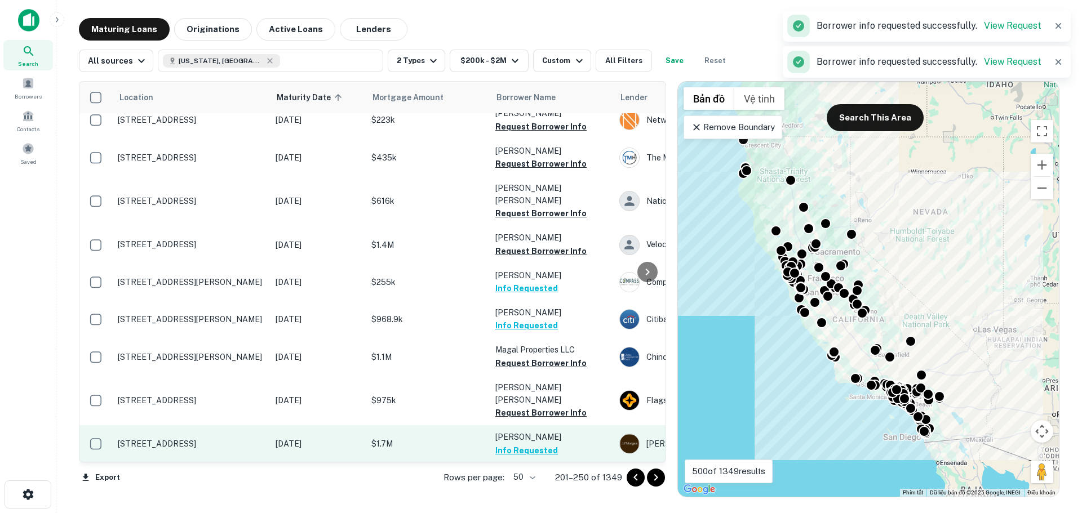
scroll to position [1137, 0]
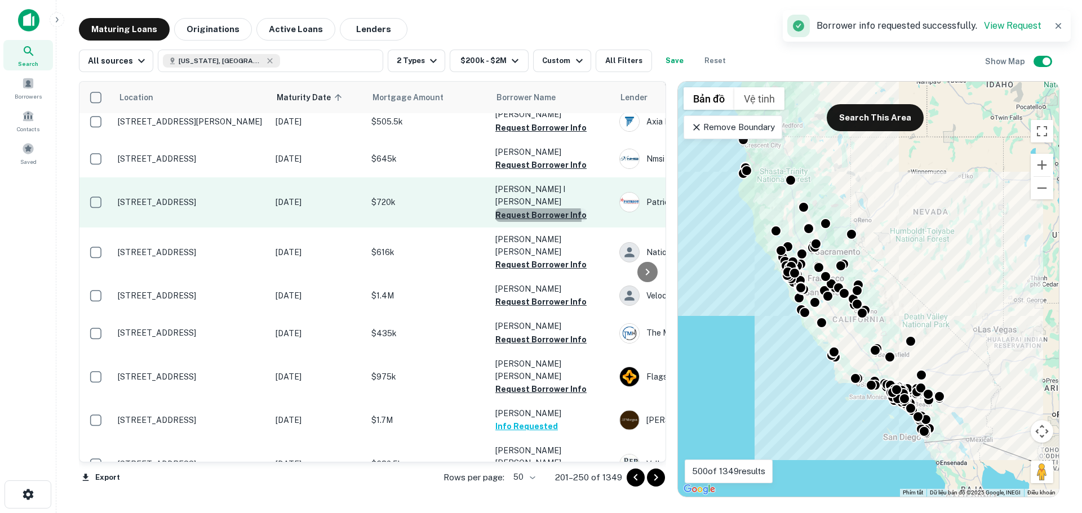
click at [520, 208] on button "Request Borrower Info" at bounding box center [540, 215] width 91 height 14
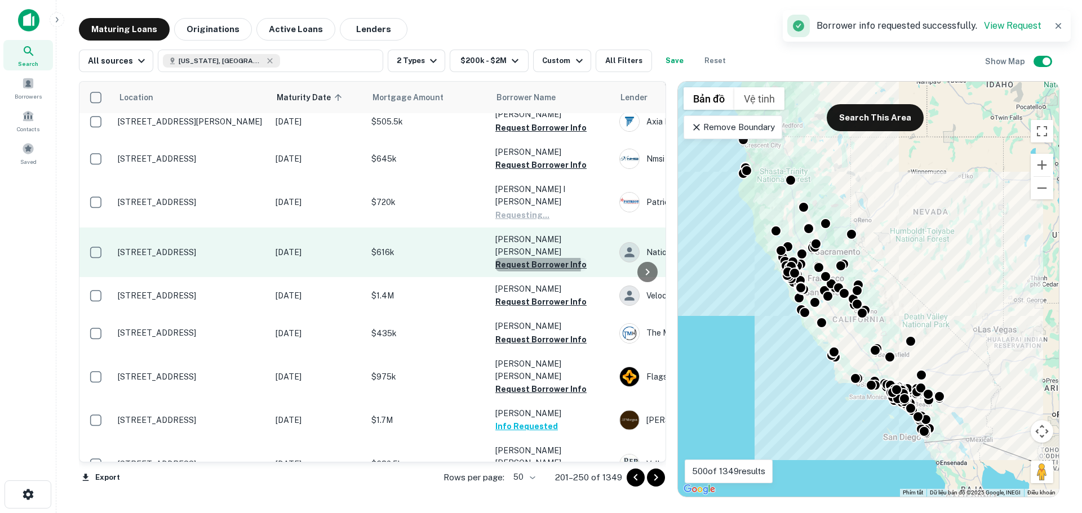
click at [520, 258] on button "Request Borrower Info" at bounding box center [540, 265] width 91 height 14
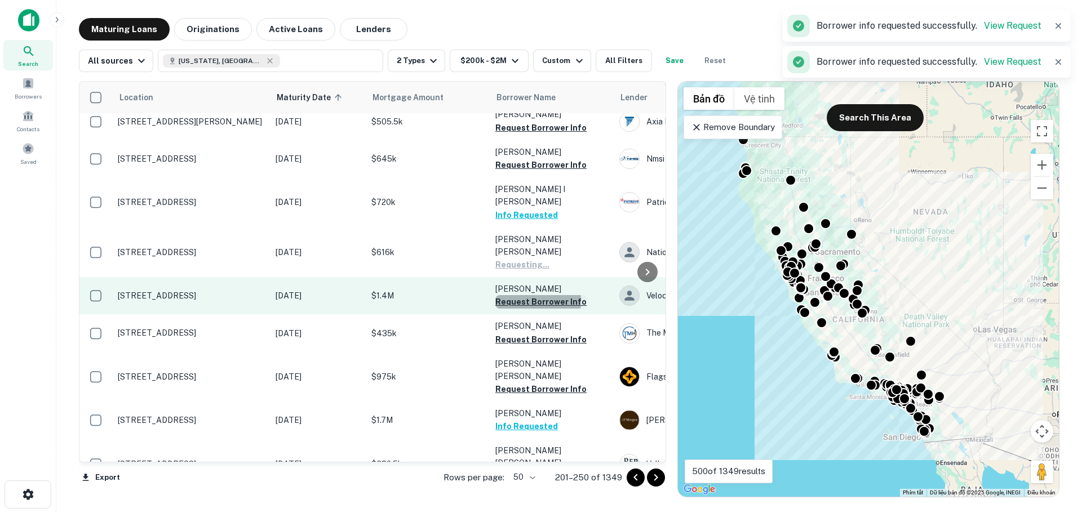
click at [522, 295] on button "Request Borrower Info" at bounding box center [540, 302] width 91 height 14
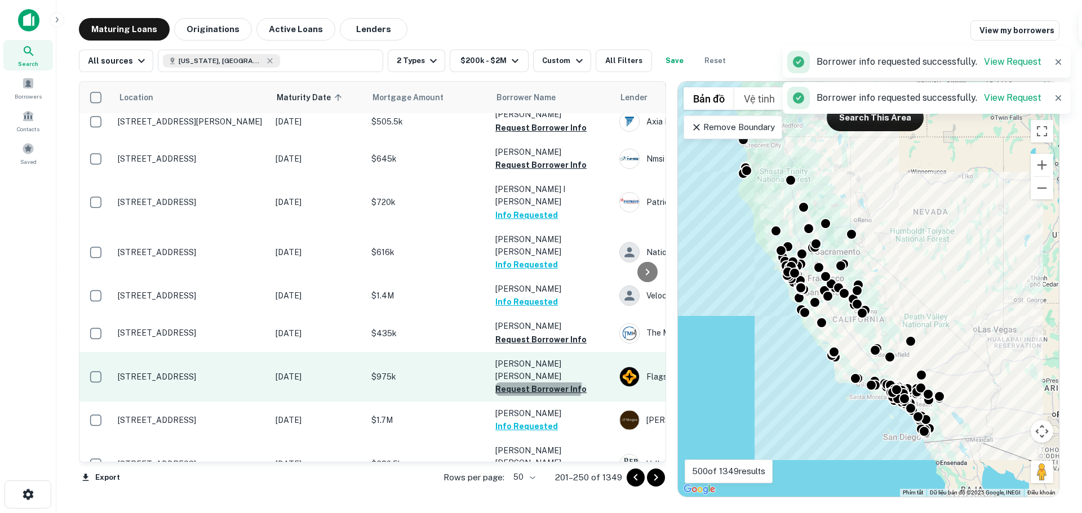
click at [534, 382] on button "Request Borrower Info" at bounding box center [540, 389] width 91 height 14
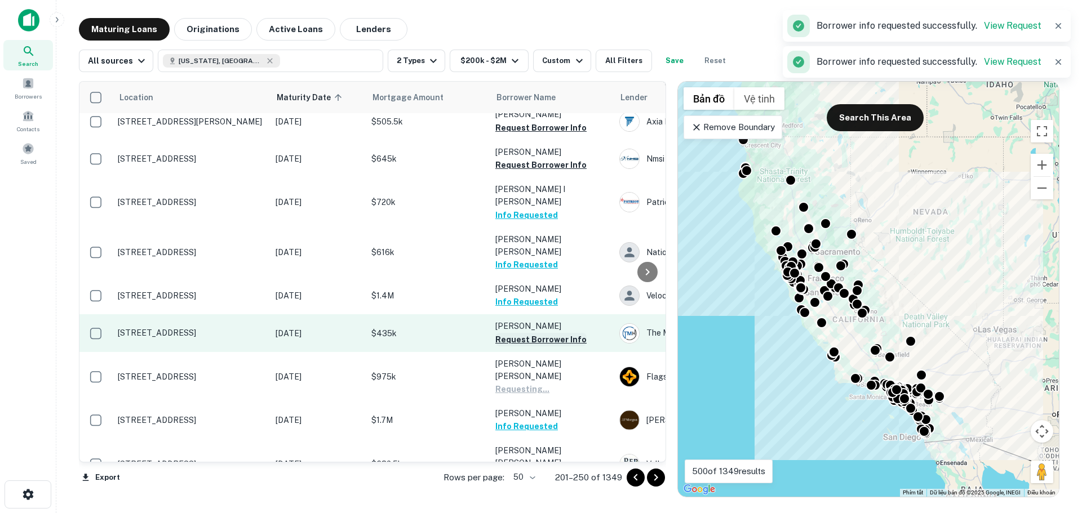
click at [533, 333] on button "Request Borrower Info" at bounding box center [540, 340] width 91 height 14
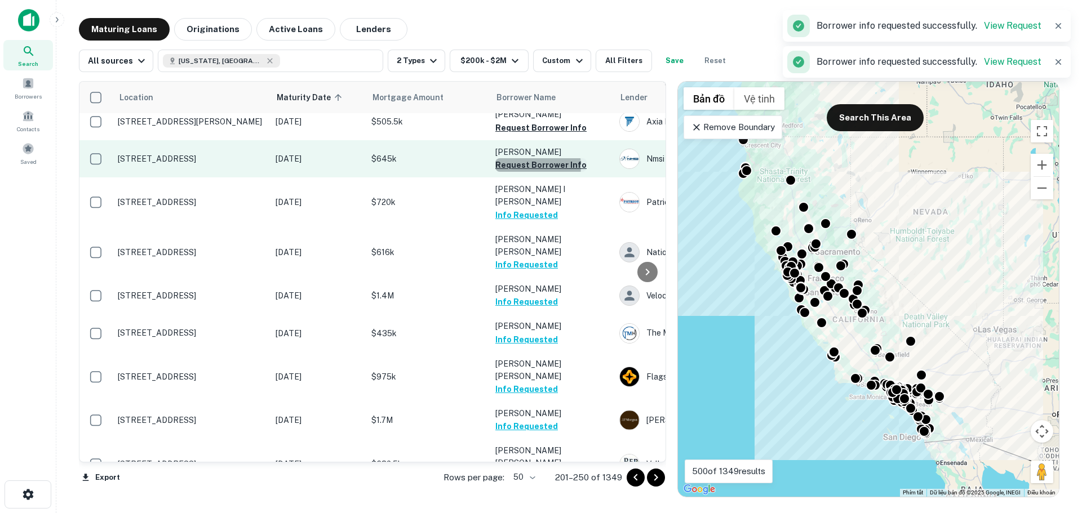
click at [525, 162] on button "Request Borrower Info" at bounding box center [540, 165] width 91 height 14
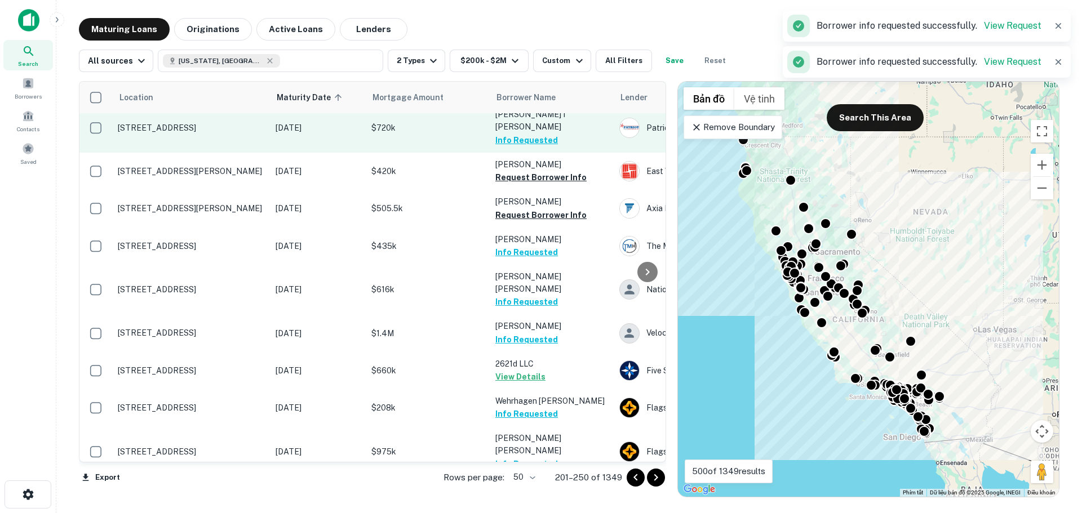
click at [525, 134] on button "Info Requested" at bounding box center [526, 141] width 63 height 14
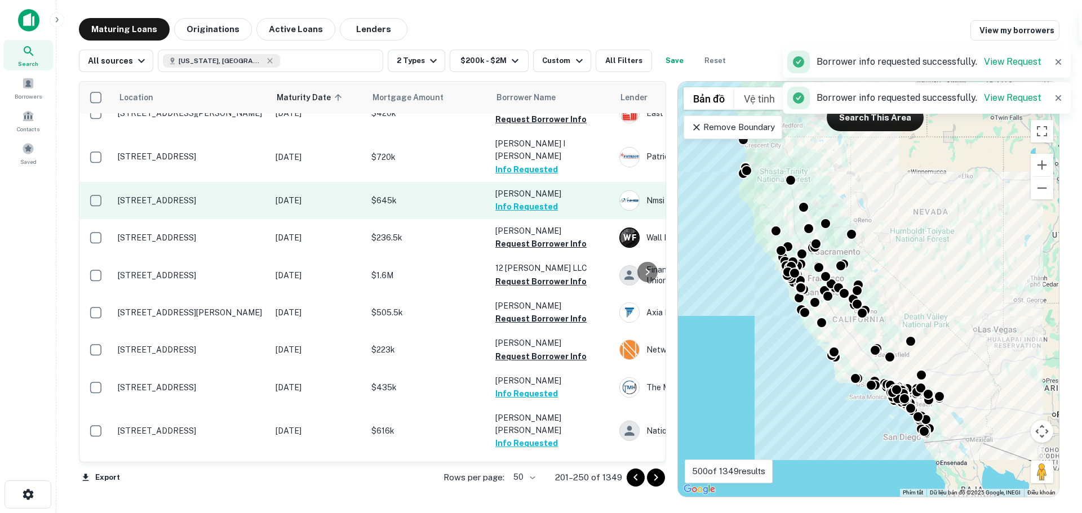
scroll to position [968, 0]
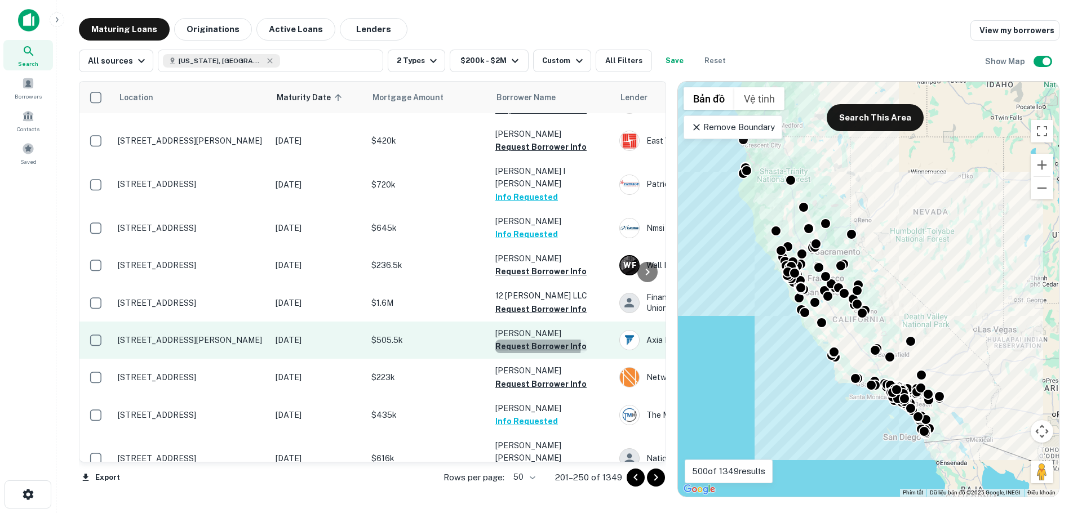
click at [536, 340] on button "Request Borrower Info" at bounding box center [540, 347] width 91 height 14
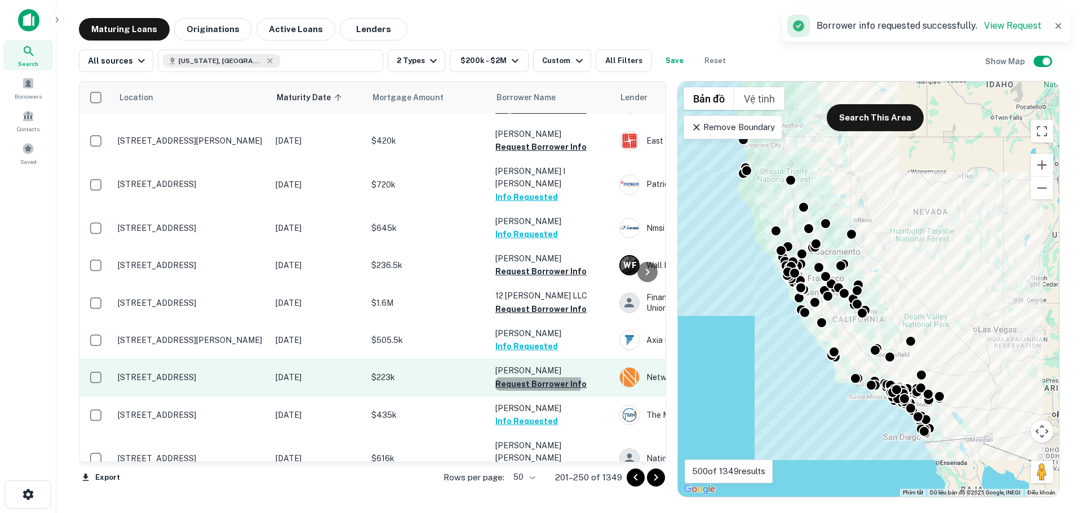
click at [537, 377] on button "Request Borrower Info" at bounding box center [540, 384] width 91 height 14
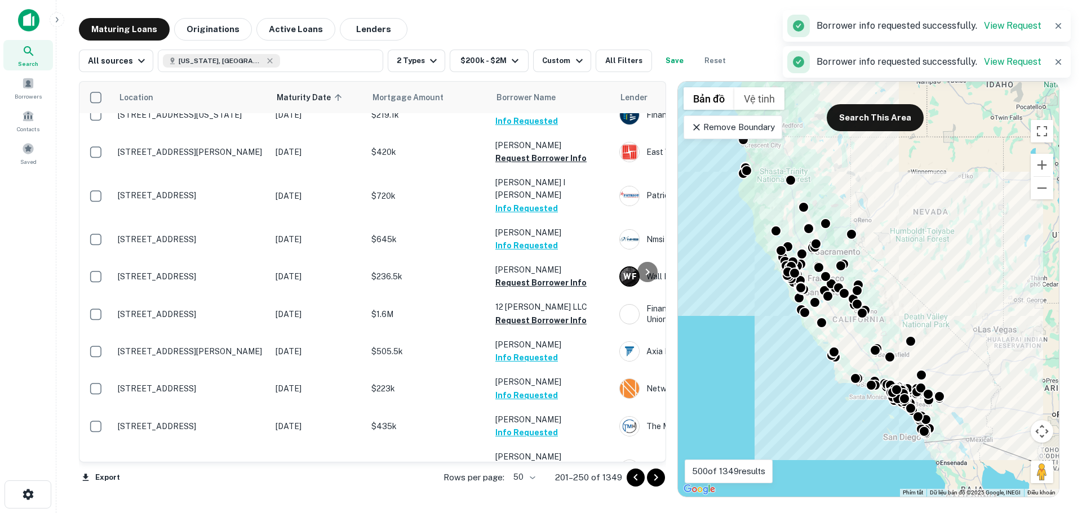
scroll to position [686, 0]
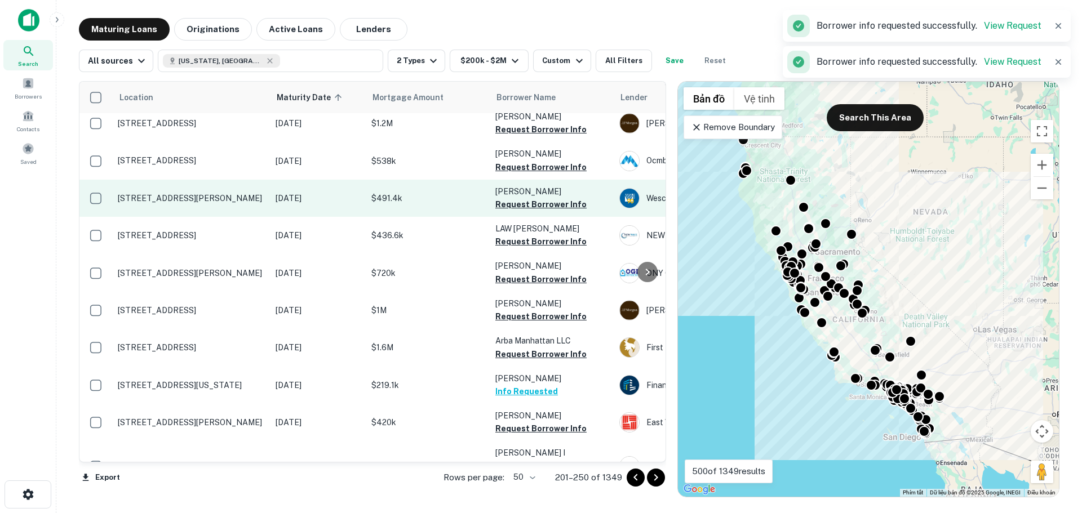
click at [517, 202] on button "Request Borrower Info" at bounding box center [540, 205] width 91 height 14
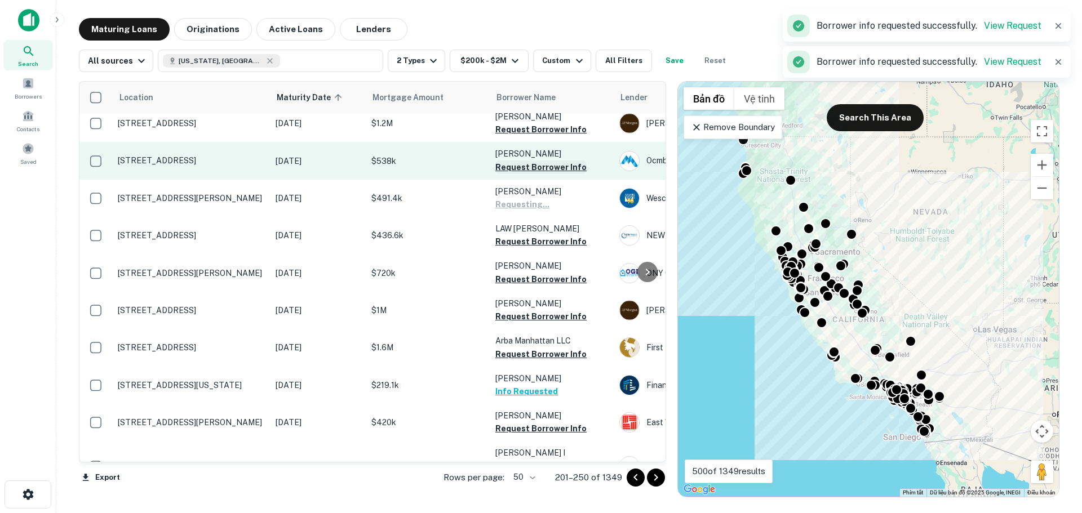
click at [522, 164] on button "Request Borrower Info" at bounding box center [540, 168] width 91 height 14
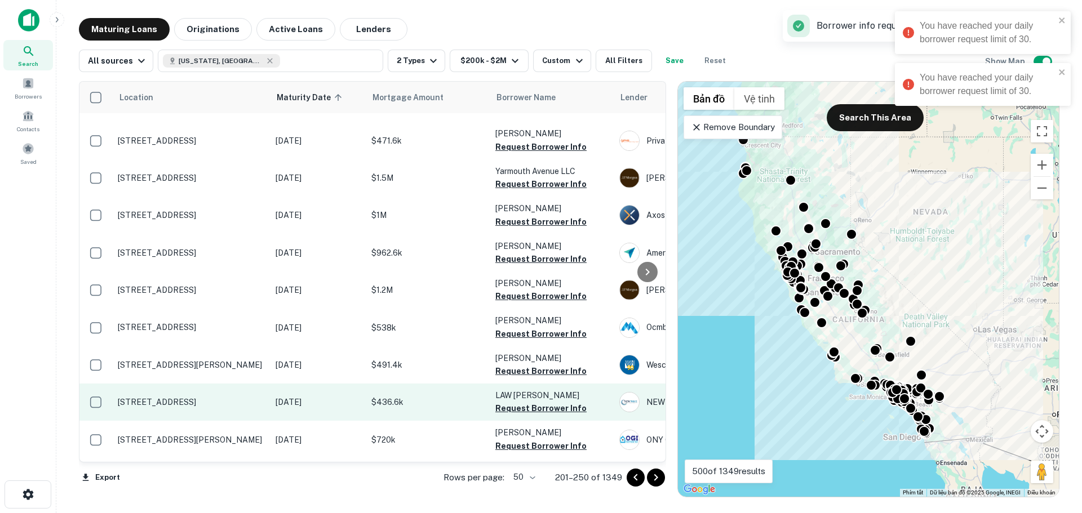
scroll to position [517, 0]
